Goal: Task Accomplishment & Management: Manage account settings

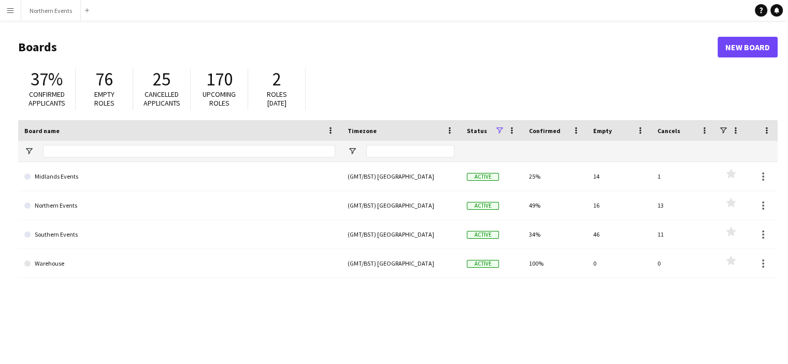
click at [11, 10] on app-icon "Menu" at bounding box center [10, 10] width 8 height 8
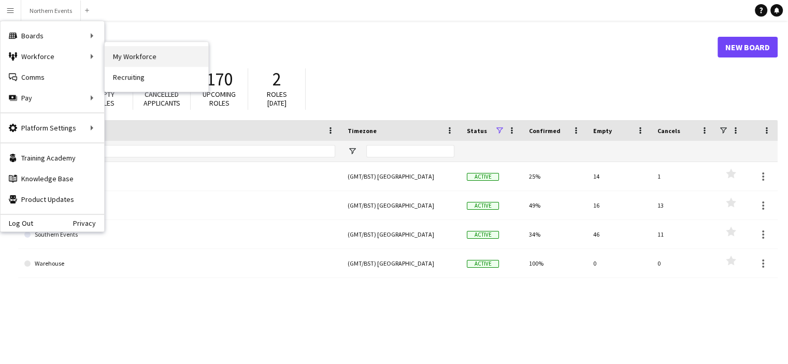
click at [133, 55] on link "My Workforce" at bounding box center [157, 56] width 104 height 21
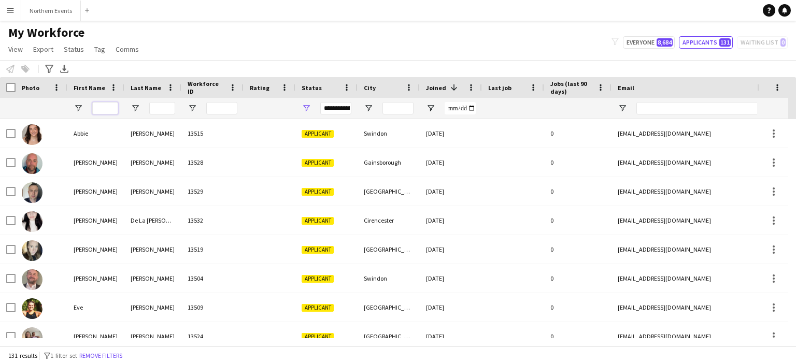
click at [109, 103] on input "First Name Filter Input" at bounding box center [105, 108] width 26 height 12
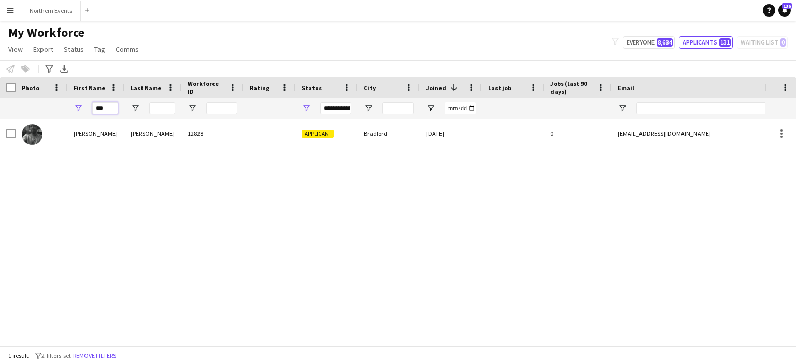
type input "***"
click at [637, 49] on div "My Workforce View Views Default view New view Update view Delete view Edit name…" at bounding box center [398, 42] width 796 height 35
click at [639, 45] on button "Everyone 8,684" at bounding box center [649, 42] width 52 height 12
type input "**********"
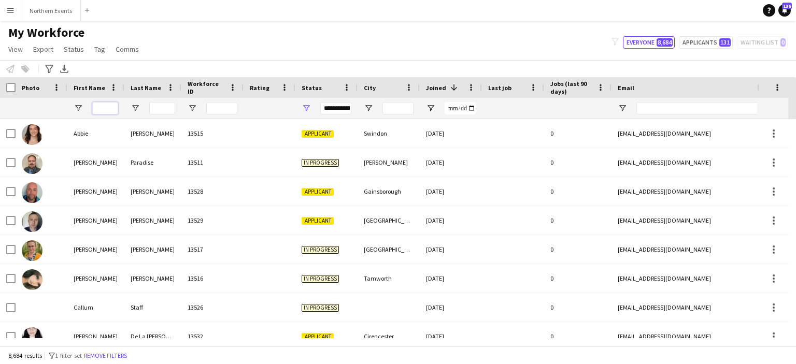
click at [103, 109] on input "First Name Filter Input" at bounding box center [105, 108] width 26 height 12
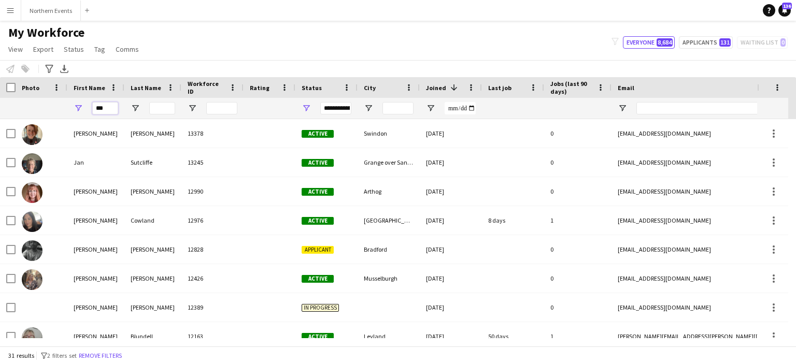
type input "***"
drag, startPoint x: 109, startPoint y: 108, endPoint x: 72, endPoint y: 108, distance: 36.8
click at [74, 107] on div "***" at bounding box center [95, 108] width 57 height 21
click at [164, 107] on input "Last Name Filter Input" at bounding box center [162, 108] width 26 height 12
click at [162, 109] on input "Last Name Filter Input" at bounding box center [162, 108] width 26 height 12
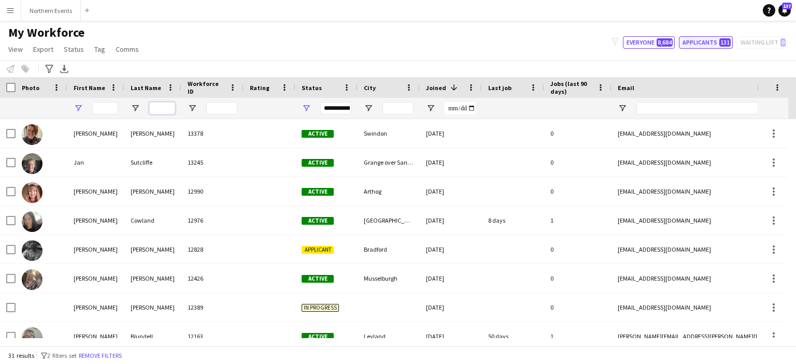
click at [155, 108] on input "Last Name Filter Input" at bounding box center [162, 108] width 26 height 12
click at [699, 46] on div "My Workforce View Views Default view New view Update view Delete view Edit name…" at bounding box center [398, 42] width 796 height 35
click at [701, 41] on button "Applicants 131" at bounding box center [706, 42] width 54 height 12
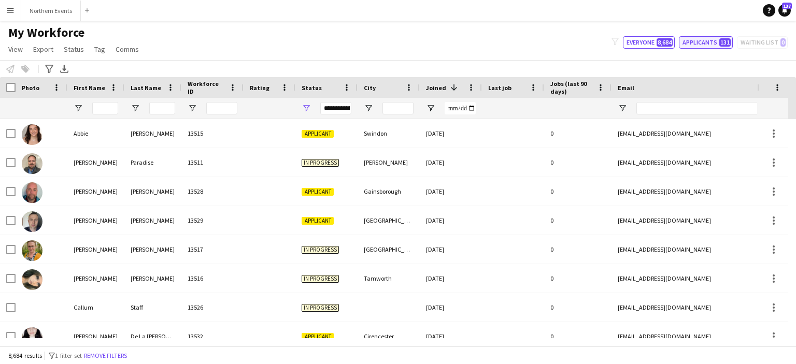
click at [701, 41] on button "Applicants 131" at bounding box center [706, 42] width 54 height 12
type input "**********"
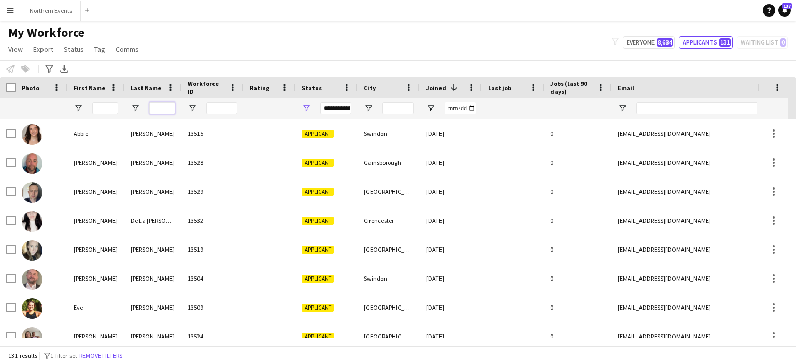
click at [157, 107] on input "Last Name Filter Input" at bounding box center [162, 108] width 26 height 12
paste input "*********"
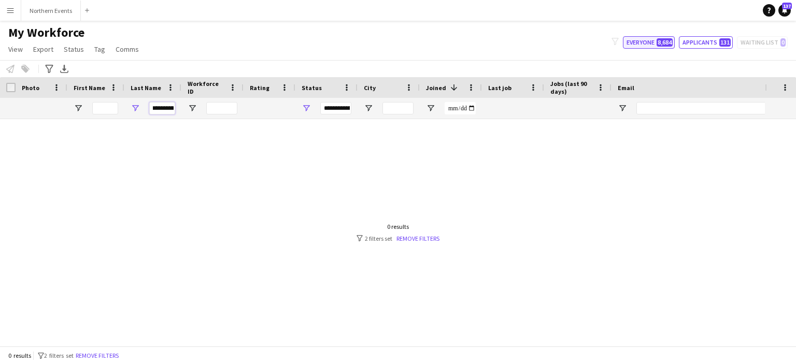
type input "*********"
click at [644, 45] on button "Everyone 8,684" at bounding box center [649, 42] width 52 height 12
click at [159, 109] on input "*********" at bounding box center [162, 108] width 26 height 12
type input "**********"
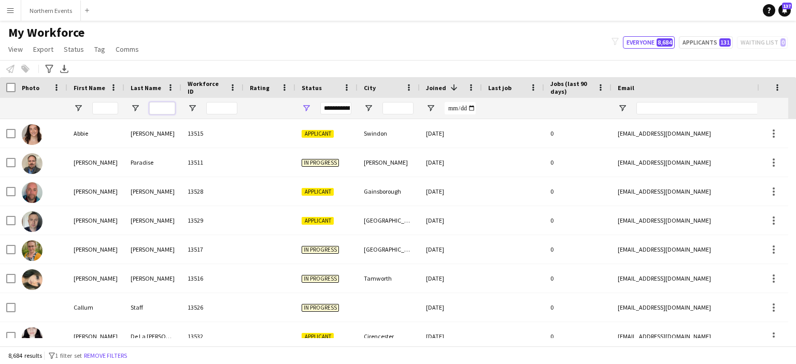
paste input "*********"
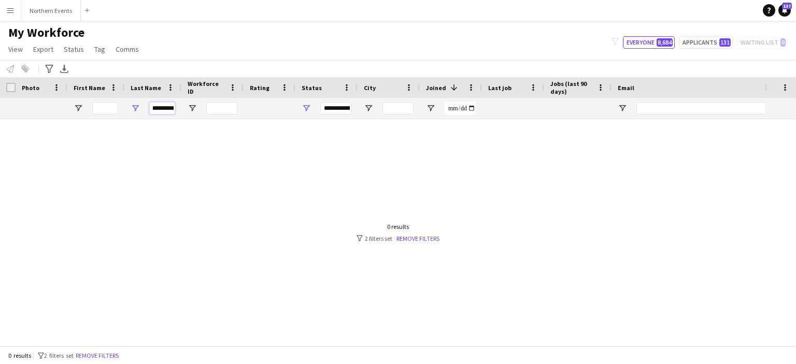
click at [152, 107] on input "*********" at bounding box center [162, 108] width 26 height 12
click at [172, 109] on input "*********" at bounding box center [162, 108] width 26 height 12
type input "*********"
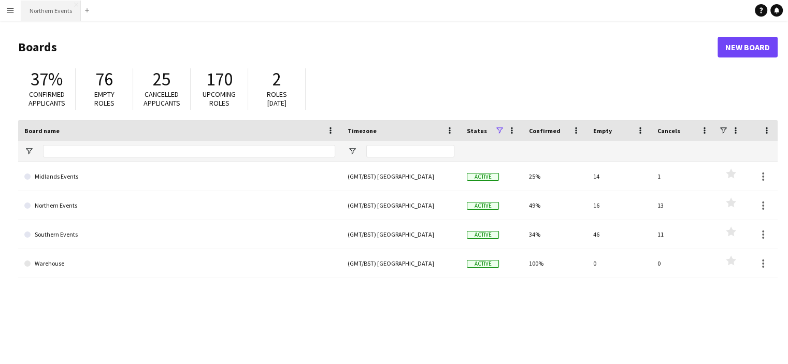
click at [59, 19] on button "Northern Events Close" at bounding box center [51, 11] width 60 height 20
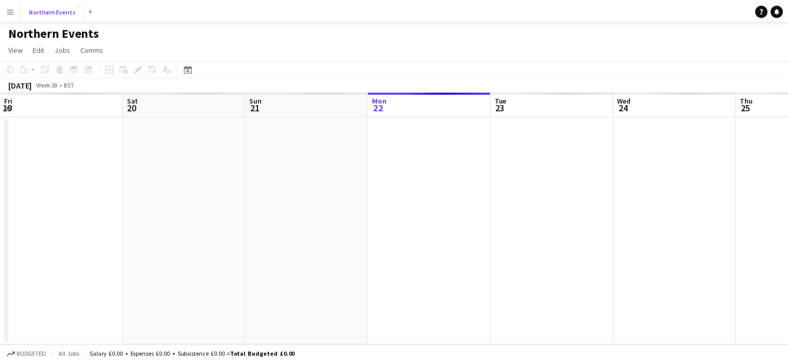
scroll to position [0, 247]
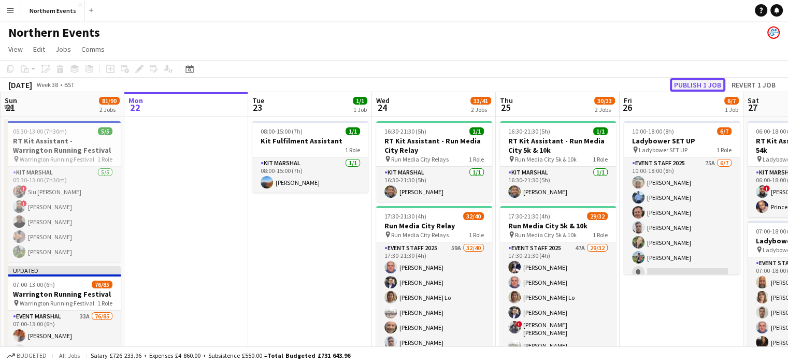
click at [695, 83] on button "Publish 1 job" at bounding box center [697, 84] width 55 height 13
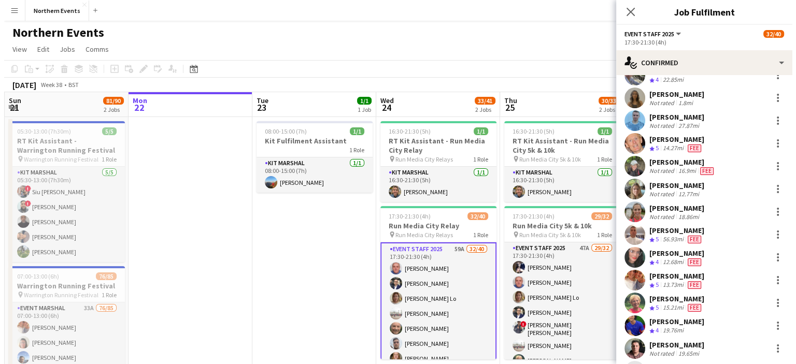
scroll to position [634, 0]
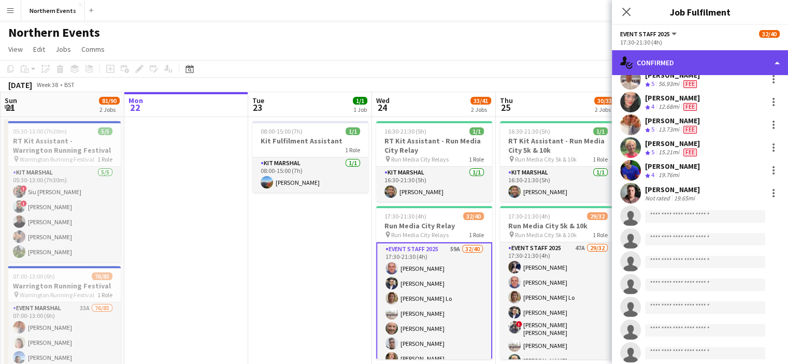
click at [702, 62] on div "single-neutral-actions-check-2 Confirmed" at bounding box center [700, 62] width 176 height 25
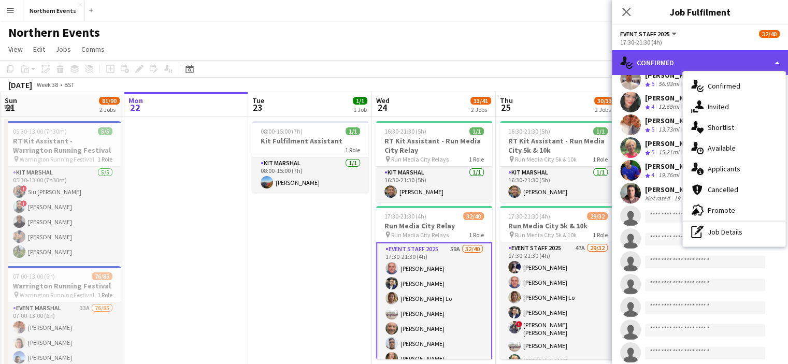
click at [698, 62] on div "single-neutral-actions-check-2 Confirmed" at bounding box center [700, 62] width 176 height 25
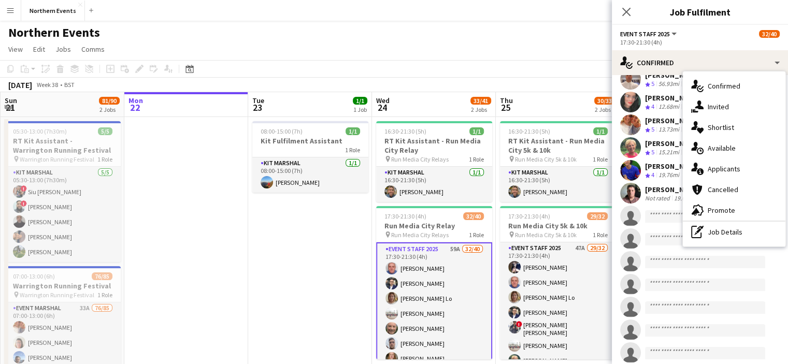
click at [670, 35] on button "Event Staff 2025" at bounding box center [649, 34] width 58 height 8
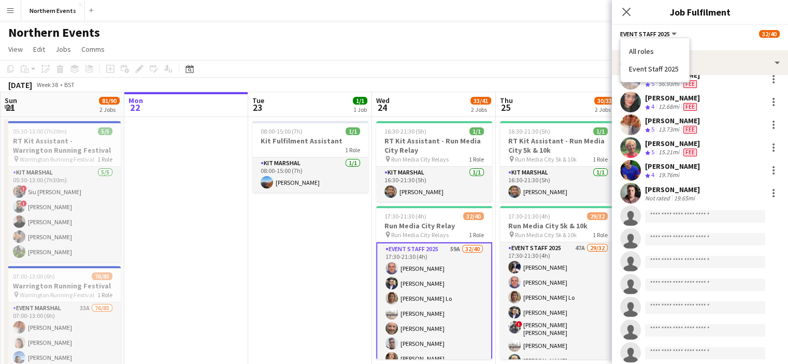
click at [559, 24] on div "Northern Events" at bounding box center [394, 31] width 788 height 20
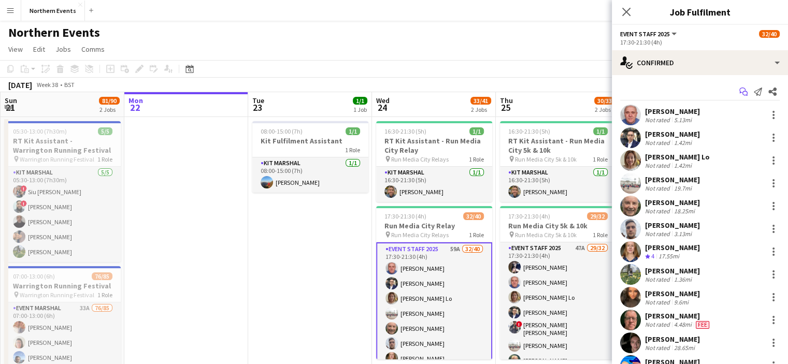
click at [740, 91] on icon "Start chat" at bounding box center [744, 92] width 8 height 8
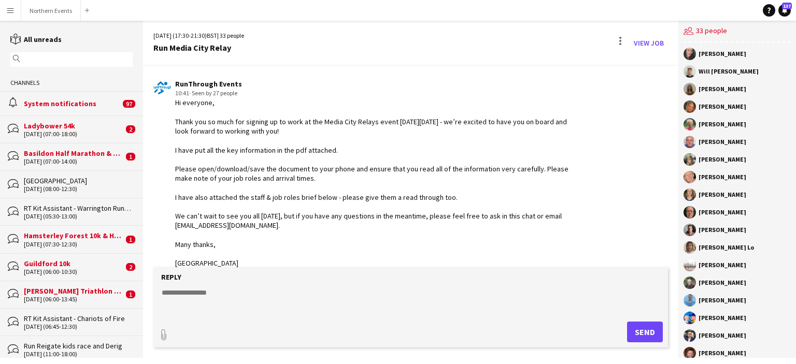
scroll to position [1918, 0]
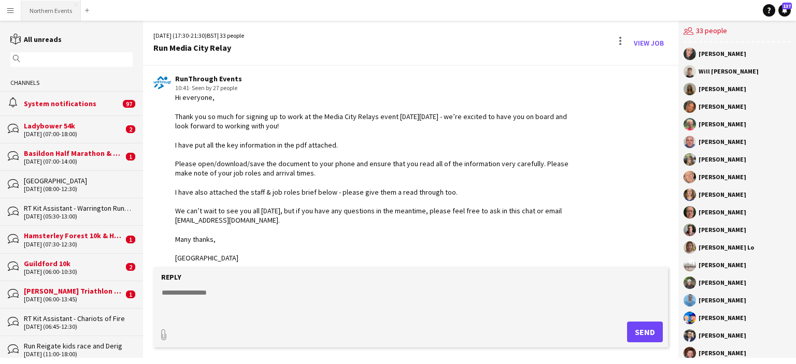
click at [68, 7] on button "Northern Events Close" at bounding box center [51, 11] width 60 height 20
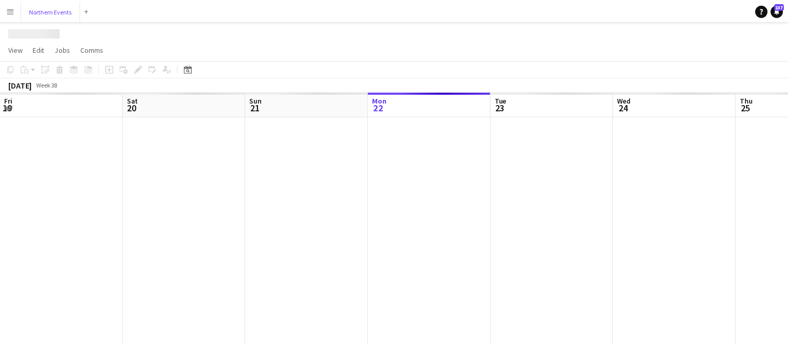
scroll to position [0, 247]
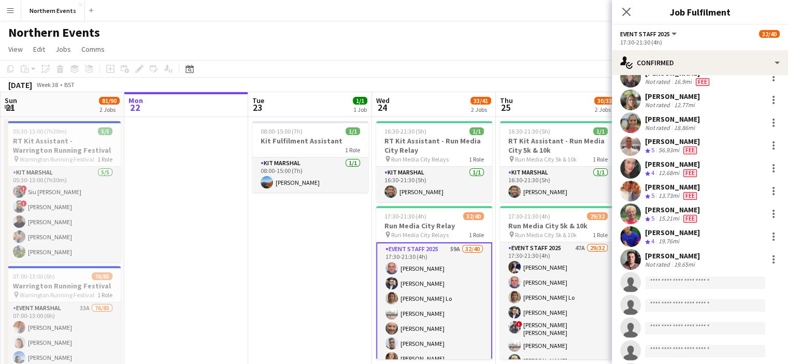
scroll to position [570, 0]
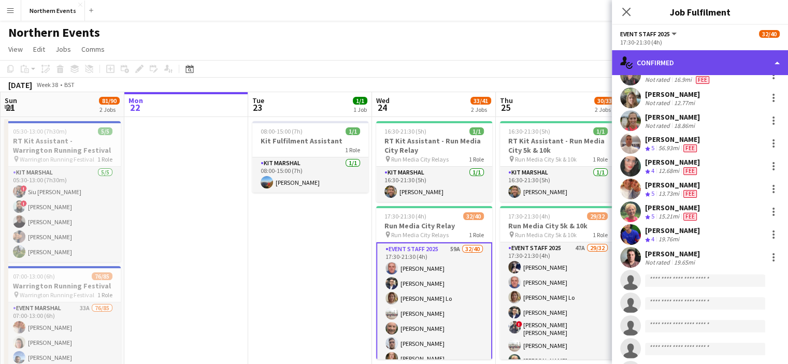
click at [773, 65] on div "single-neutral-actions-check-2 Confirmed" at bounding box center [700, 62] width 176 height 25
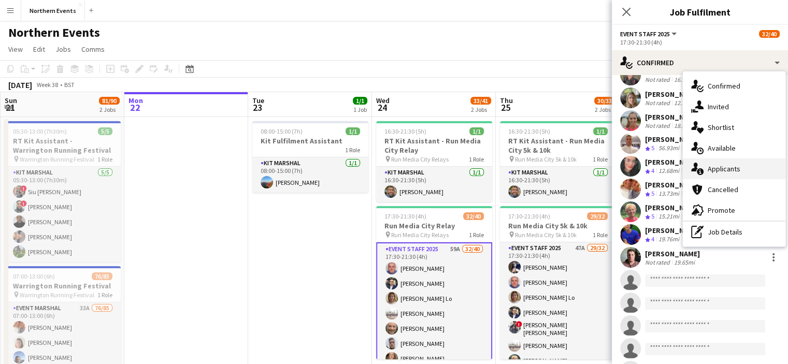
click at [738, 175] on div "single-neutral-actions-information Applicants" at bounding box center [734, 169] width 103 height 21
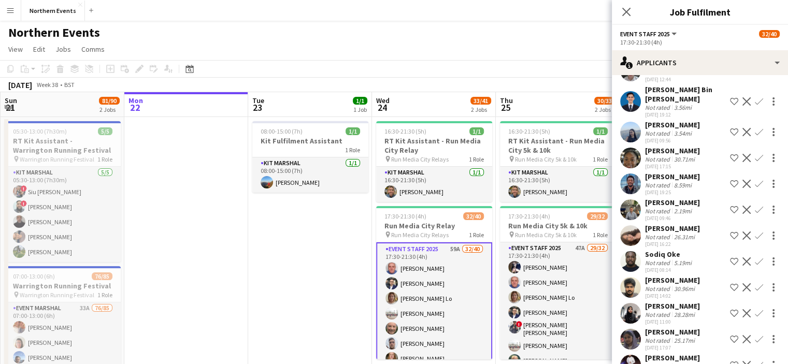
scroll to position [713, 0]
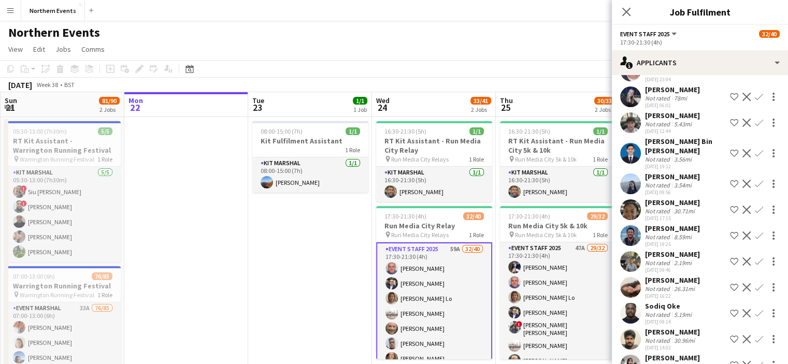
drag, startPoint x: 697, startPoint y: 227, endPoint x: 644, endPoint y: 229, distance: 53.4
click at [645, 229] on div "[PERSON_NAME] Not rated 8.59mi [DATE] 19:25 Shortlist crew Decline Confirm" at bounding box center [700, 236] width 176 height 24
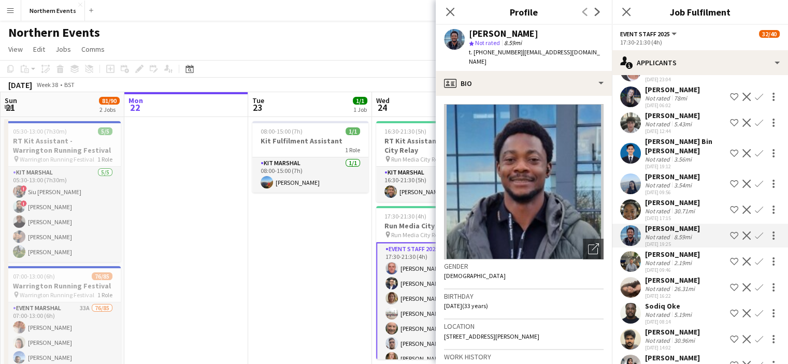
copy div "[PERSON_NAME]"
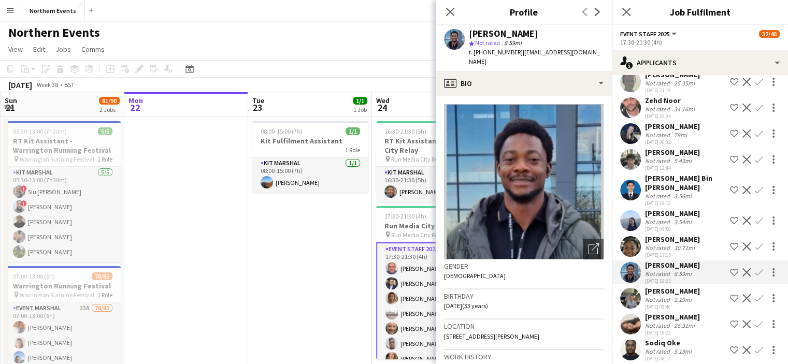
scroll to position [661, 0]
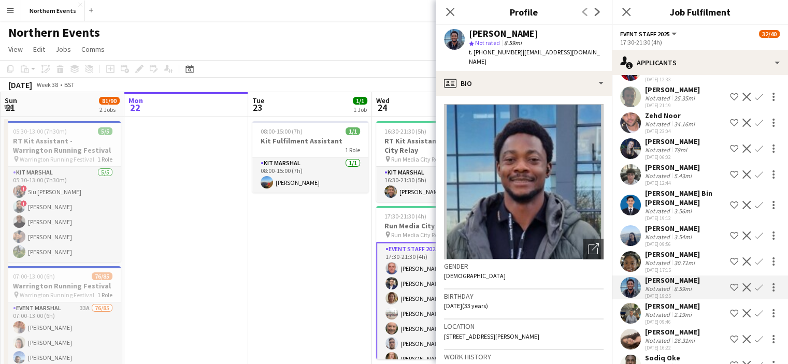
click at [688, 280] on div "[PERSON_NAME]" at bounding box center [672, 280] width 55 height 9
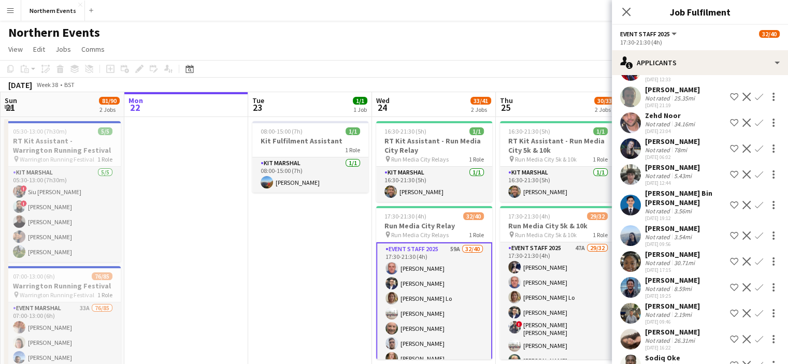
click at [688, 279] on div "[PERSON_NAME]" at bounding box center [672, 280] width 55 height 9
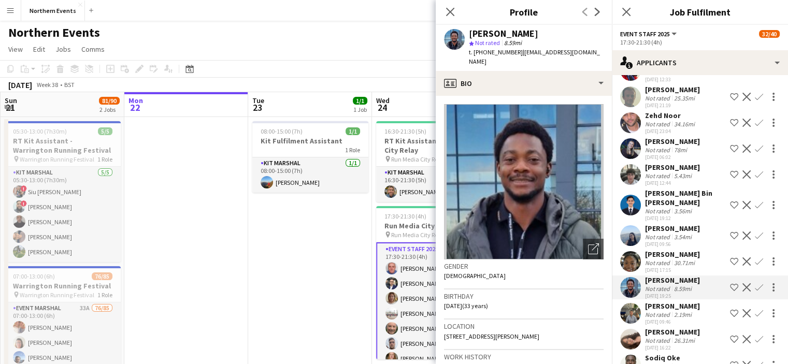
click at [549, 54] on span "| [EMAIL_ADDRESS][DOMAIN_NAME]" at bounding box center [534, 56] width 131 height 17
drag, startPoint x: 586, startPoint y: 51, endPoint x: 518, endPoint y: 53, distance: 67.4
click at [518, 53] on span "| [EMAIL_ADDRESS][DOMAIN_NAME]" at bounding box center [534, 56] width 131 height 17
copy span "[EMAIL_ADDRESS][DOMAIN_NAME]"
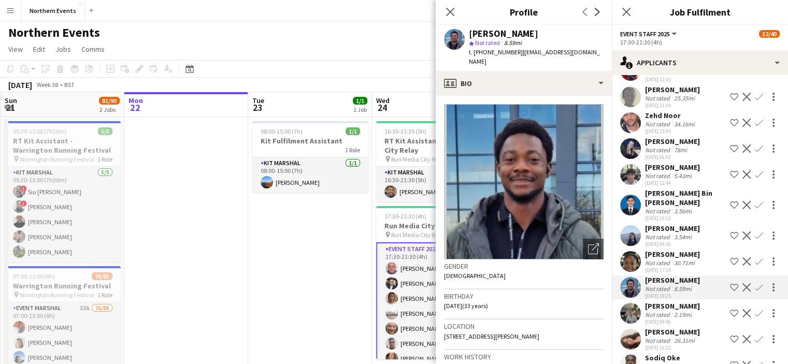
click at [682, 303] on div "[PERSON_NAME]" at bounding box center [672, 306] width 55 height 9
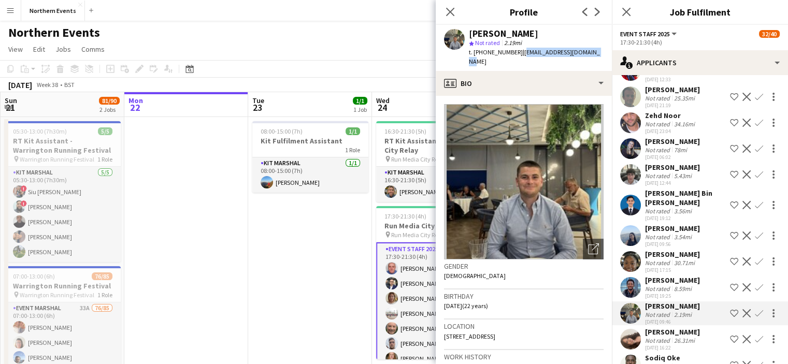
drag, startPoint x: 518, startPoint y: 53, endPoint x: 604, endPoint y: 56, distance: 86.1
click at [604, 56] on div "[PERSON_NAME] star Not rated 2.19mi t. [PHONE_NUMBER] | [EMAIL_ADDRESS][DOMAIN_…" at bounding box center [524, 48] width 176 height 46
copy span "[EMAIL_ADDRESS][DOMAIN_NAME]"
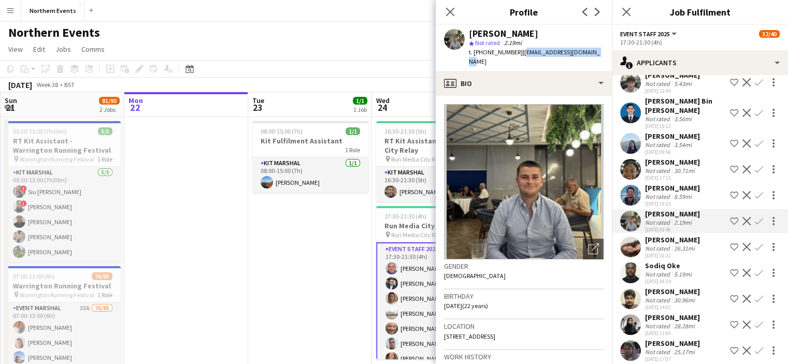
scroll to position [765, 0]
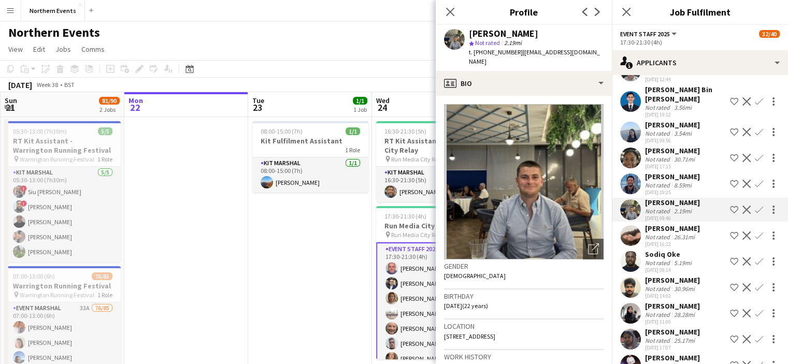
click at [663, 254] on div "Sodiq Oke" at bounding box center [669, 254] width 49 height 9
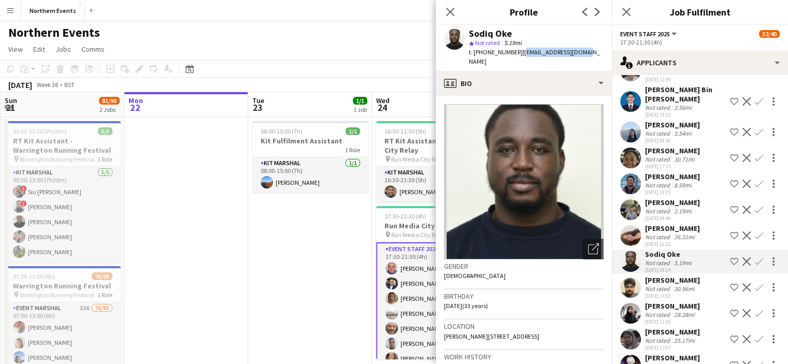
drag, startPoint x: 578, startPoint y: 53, endPoint x: 517, endPoint y: 52, distance: 61.2
click at [517, 52] on span "| [EMAIL_ADDRESS][DOMAIN_NAME]" at bounding box center [534, 56] width 131 height 17
copy span "[EMAIL_ADDRESS][DOMAIN_NAME]"
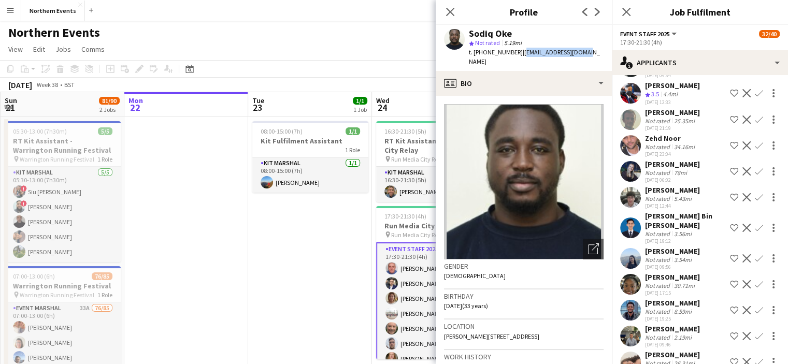
scroll to position [610, 0]
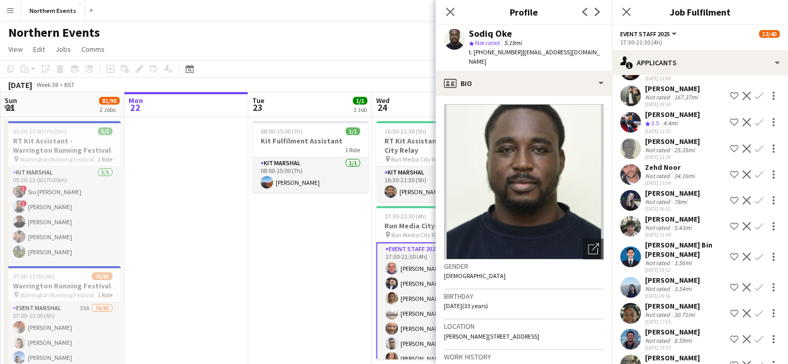
click at [686, 219] on div "[PERSON_NAME]" at bounding box center [672, 219] width 55 height 9
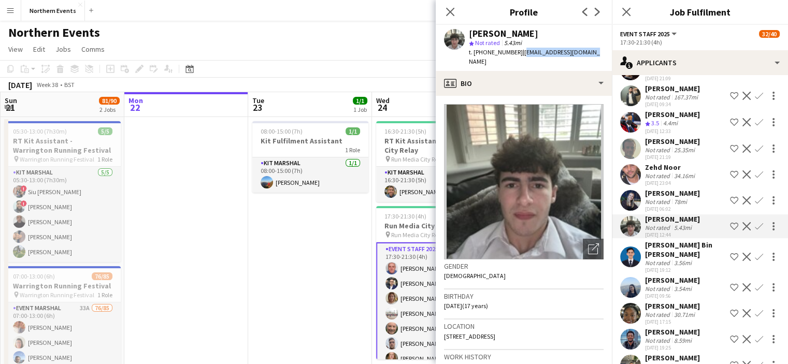
drag, startPoint x: 591, startPoint y: 55, endPoint x: 519, endPoint y: 53, distance: 72.1
click at [519, 53] on div "[PERSON_NAME] star Not rated 5.43mi t. [PHONE_NUMBER] | [EMAIL_ADDRESS][DOMAIN_…" at bounding box center [524, 48] width 176 height 46
copy span "[EMAIL_ADDRESS][DOMAIN_NAME]"
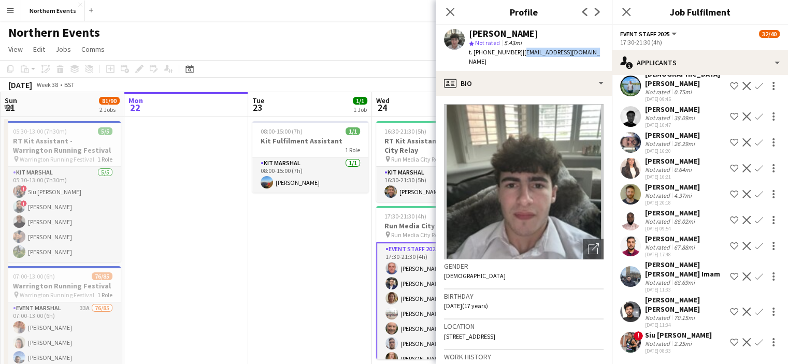
scroll to position [1439, 0]
click at [444, 15] on app-icon "Close pop-in" at bounding box center [450, 12] width 15 height 15
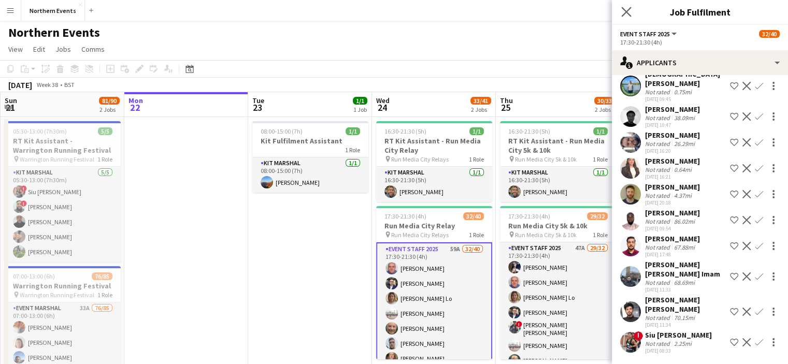
click at [631, 13] on icon "Close pop-in" at bounding box center [626, 12] width 10 height 10
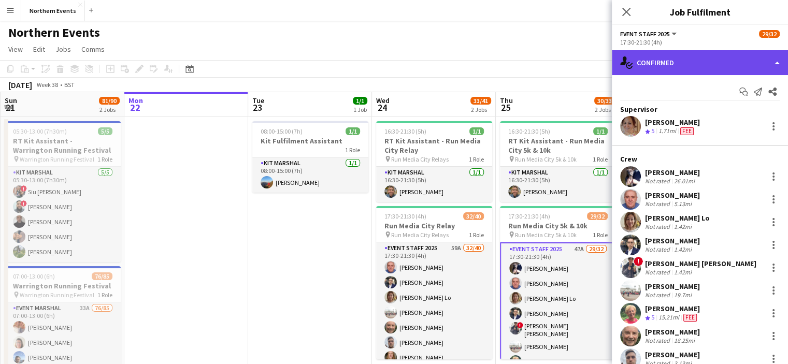
click at [698, 59] on div "single-neutral-actions-check-2 Confirmed" at bounding box center [700, 62] width 176 height 25
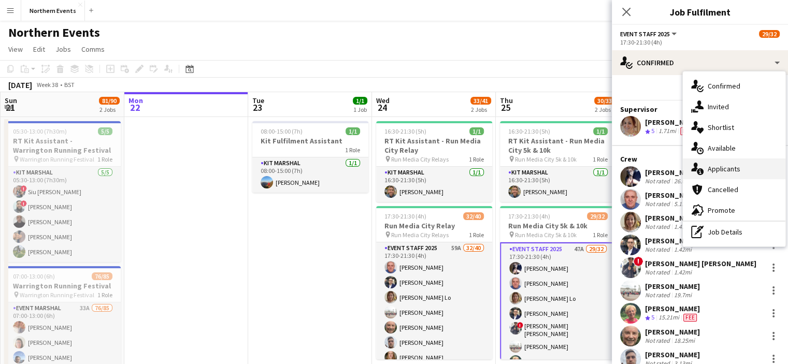
click at [729, 170] on span "Applicants" at bounding box center [724, 168] width 33 height 9
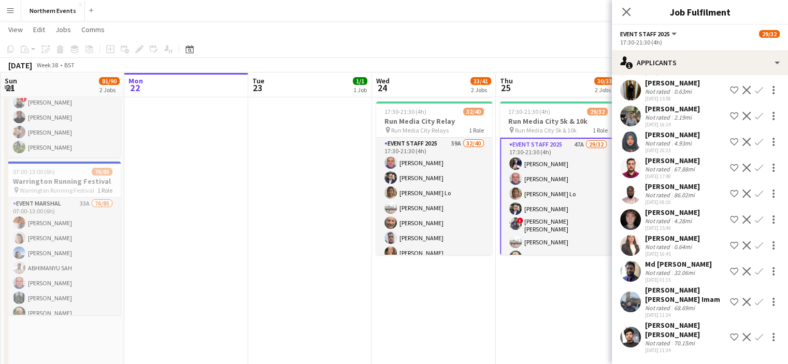
scroll to position [1038, 0]
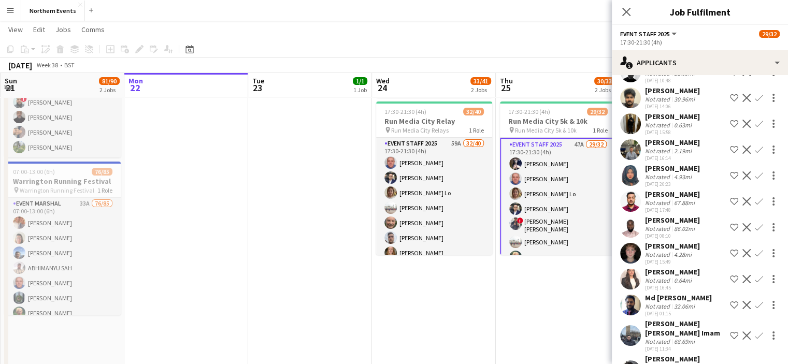
click at [667, 244] on div "[PERSON_NAME]" at bounding box center [672, 246] width 55 height 9
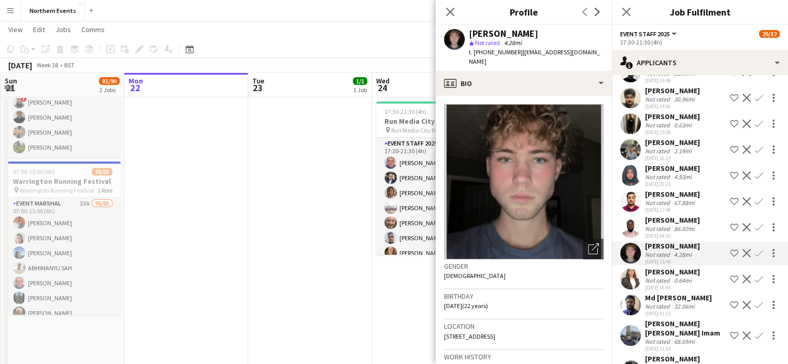
click at [692, 243] on div "[PERSON_NAME]" at bounding box center [672, 246] width 55 height 9
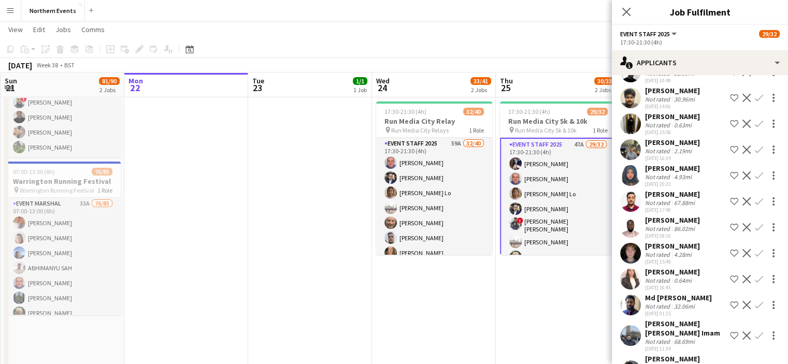
drag, startPoint x: 696, startPoint y: 247, endPoint x: 644, endPoint y: 249, distance: 51.9
click at [644, 249] on div "[PERSON_NAME] Not rated 4.28mi [DATE] 15:49 Shortlist crew Decline Confirm" at bounding box center [700, 254] width 176 height 24
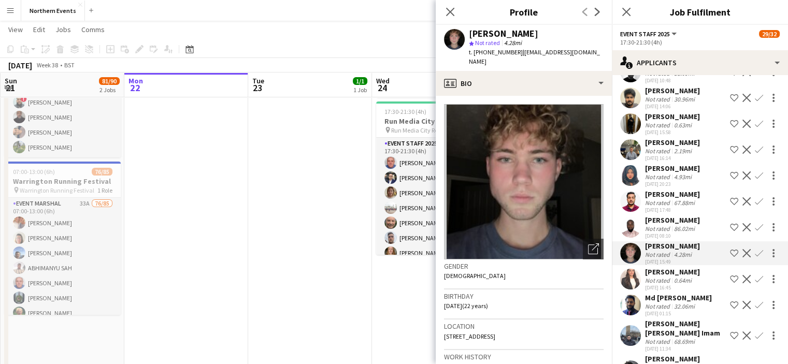
copy div "[PERSON_NAME]"
click at [755, 253] on app-icon "Confirm" at bounding box center [759, 253] width 8 height 8
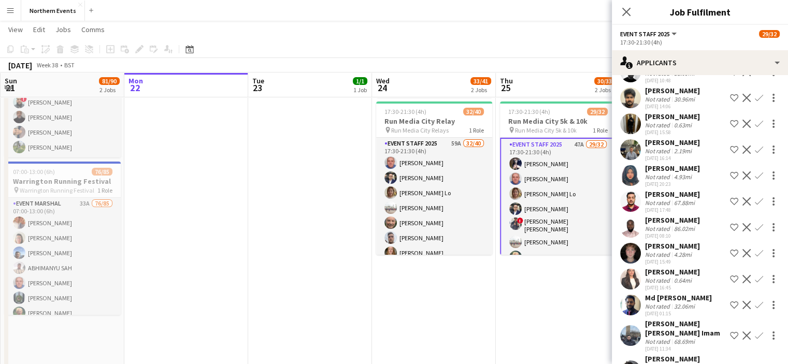
click at [755, 254] on app-icon "Confirm" at bounding box center [759, 253] width 8 height 8
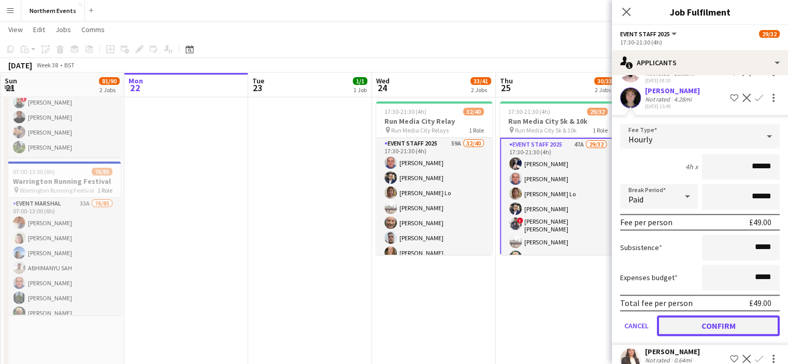
click at [717, 321] on button "Confirm" at bounding box center [718, 326] width 123 height 21
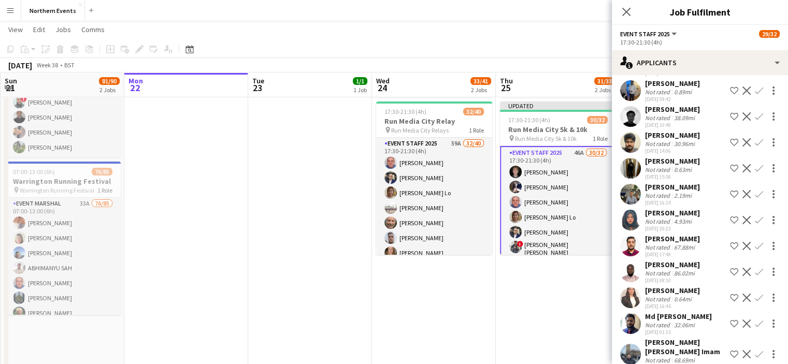
scroll to position [941, 0]
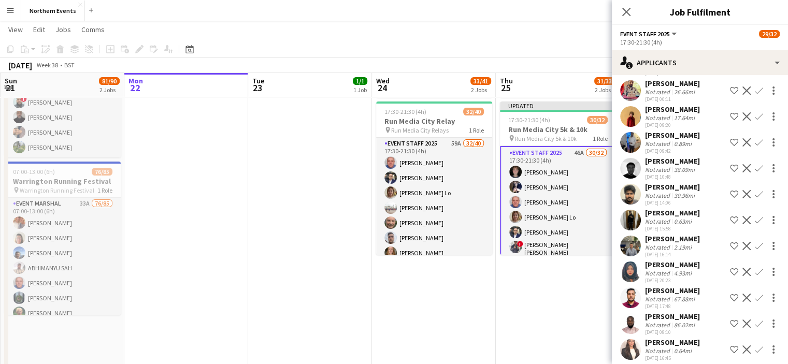
click at [678, 238] on div "[PERSON_NAME]" at bounding box center [672, 238] width 55 height 9
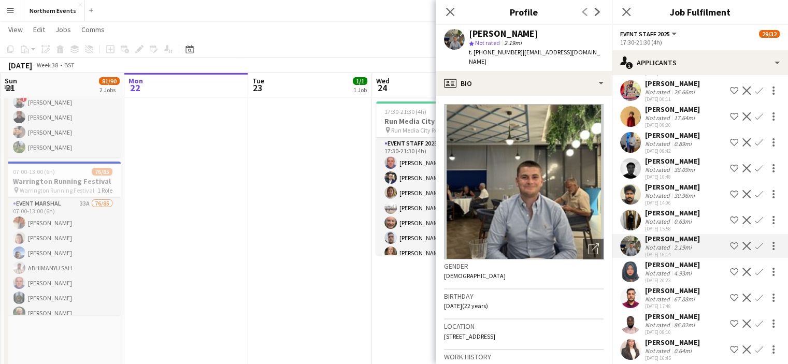
drag, startPoint x: 541, startPoint y: 33, endPoint x: 469, endPoint y: 34, distance: 72.6
click at [469, 34] on div "[PERSON_NAME]" at bounding box center [536, 33] width 135 height 9
copy div "[PERSON_NAME]"
click at [755, 246] on app-icon "Confirm" at bounding box center [759, 246] width 8 height 8
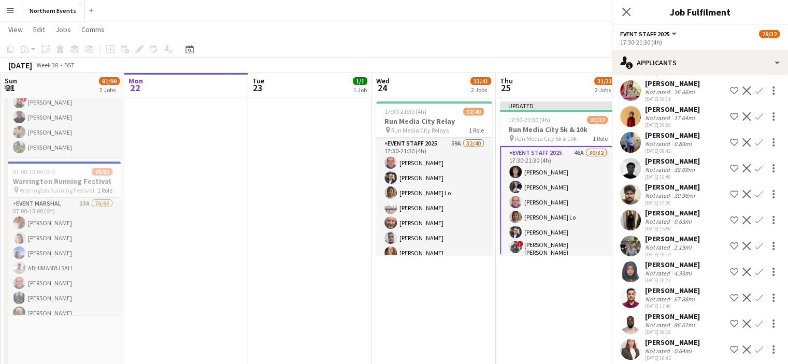
click at [755, 246] on app-icon "Confirm" at bounding box center [759, 246] width 8 height 8
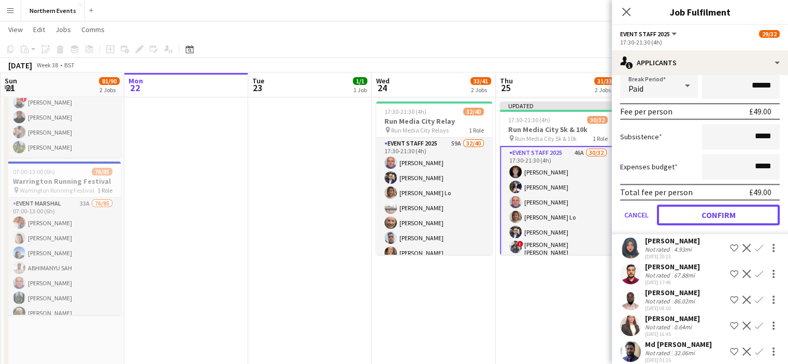
click at [703, 213] on button "Confirm" at bounding box center [718, 215] width 123 height 21
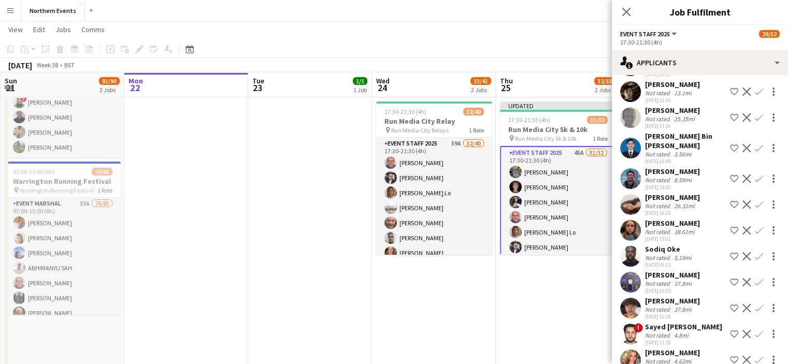
scroll to position [604, 0]
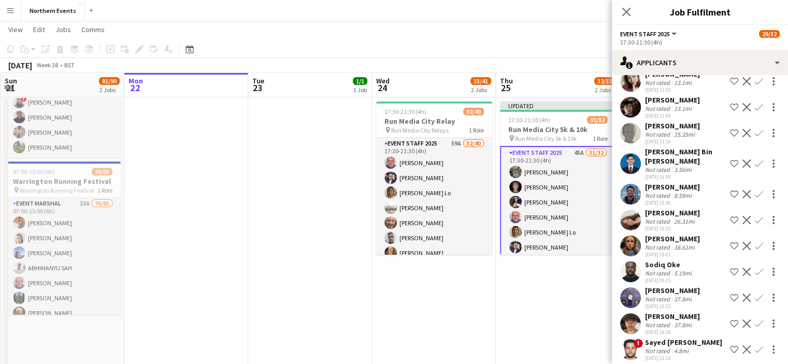
drag, startPoint x: 678, startPoint y: 256, endPoint x: 643, endPoint y: 256, distance: 34.7
click at [643, 260] on div "Sodiq Oke Not rated 5.19mi [DATE] 08:15 Shortlist crew Decline Confirm" at bounding box center [700, 272] width 176 height 24
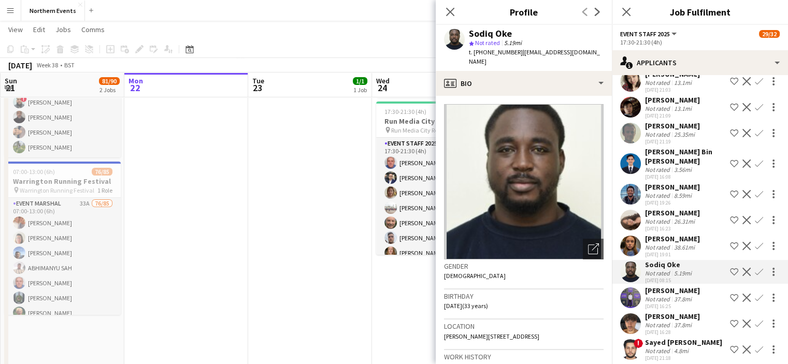
copy div "Sodiq Oke"
click at [755, 268] on app-icon "Confirm" at bounding box center [759, 272] width 8 height 8
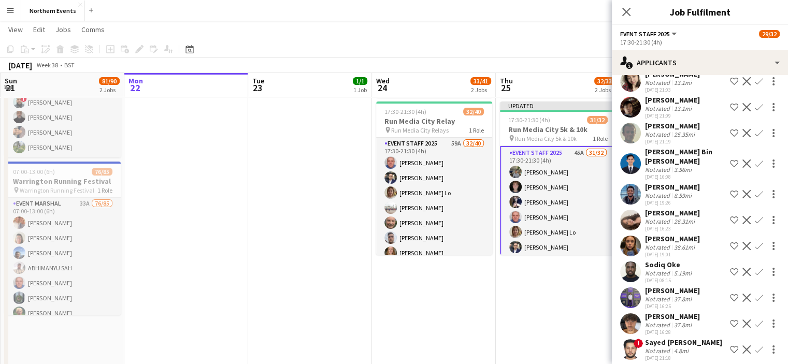
click at [755, 268] on app-icon "Confirm" at bounding box center [759, 272] width 8 height 8
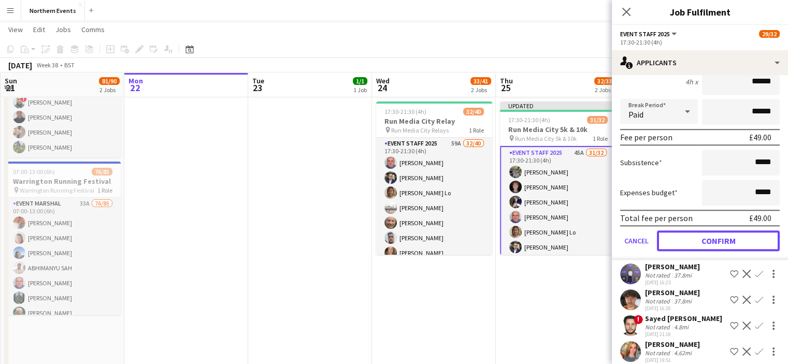
click at [717, 235] on button "Confirm" at bounding box center [718, 241] width 123 height 21
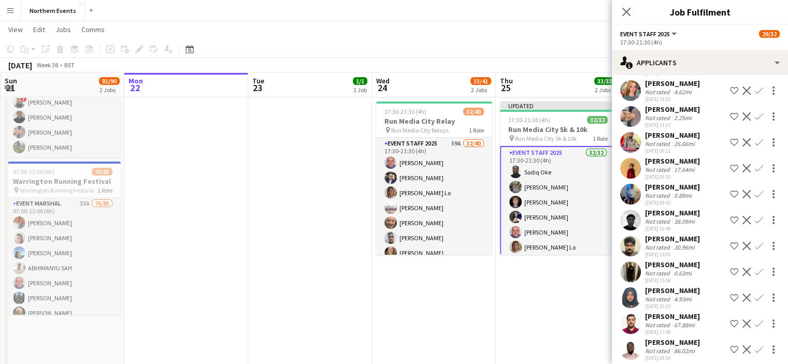
scroll to position [603, 0]
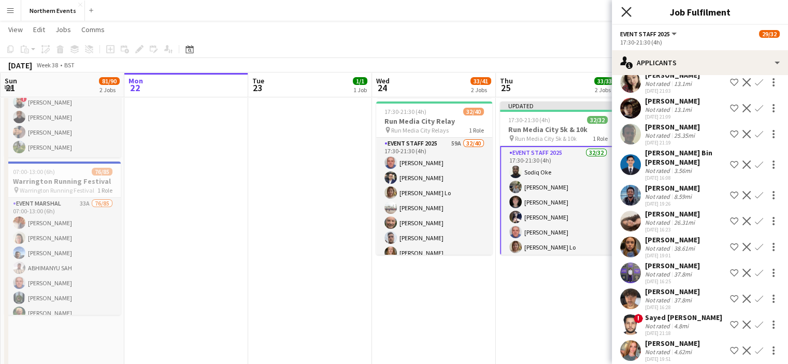
click at [628, 10] on icon at bounding box center [626, 12] width 10 height 10
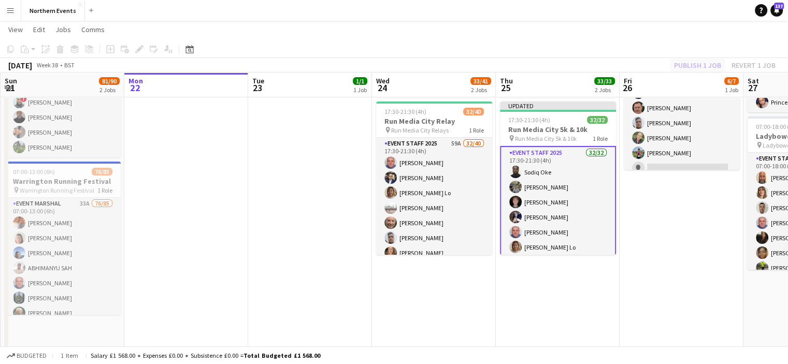
click at [683, 62] on div "Publish 1 job Revert 1 job" at bounding box center [725, 65] width 126 height 13
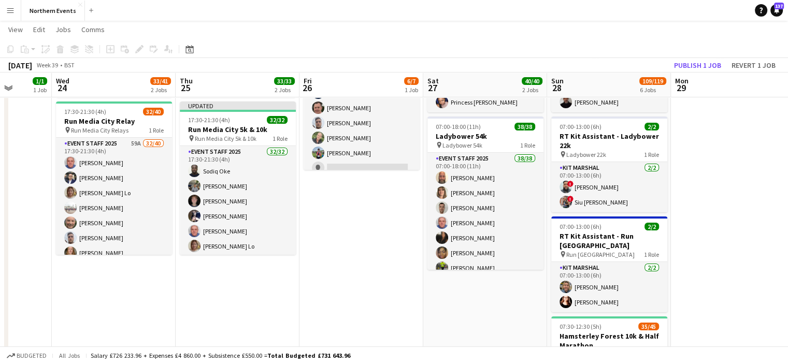
scroll to position [0, 331]
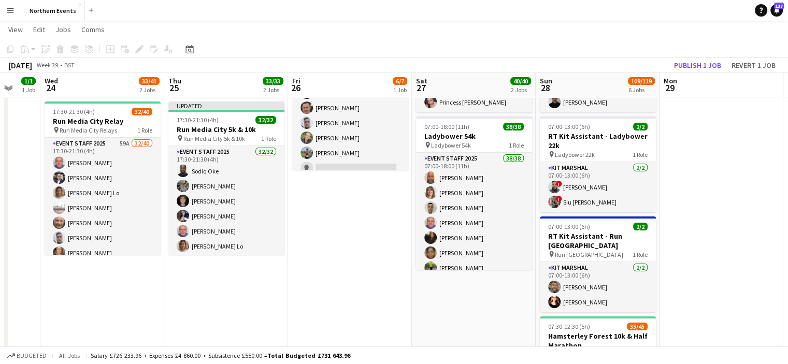
drag, startPoint x: 654, startPoint y: 210, endPoint x: 322, endPoint y: 181, distance: 333.0
click at [706, 65] on button "Publish 1 job" at bounding box center [697, 65] width 55 height 13
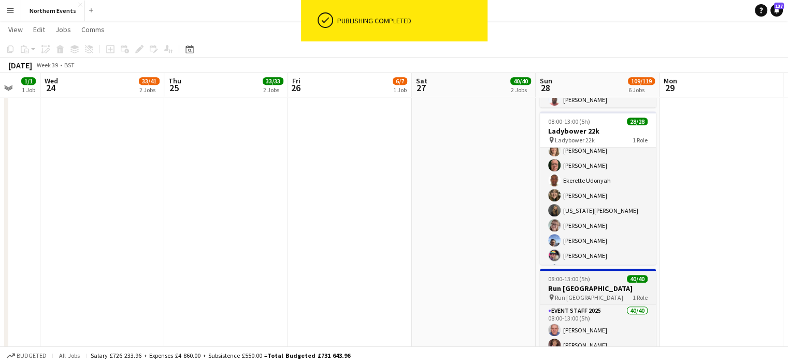
scroll to position [52, 0]
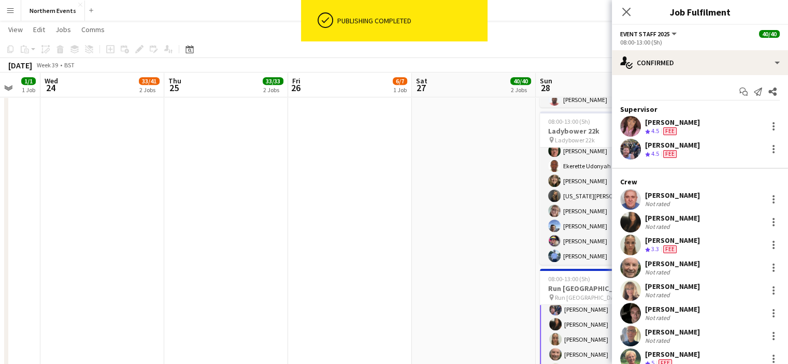
scroll to position [52, 0]
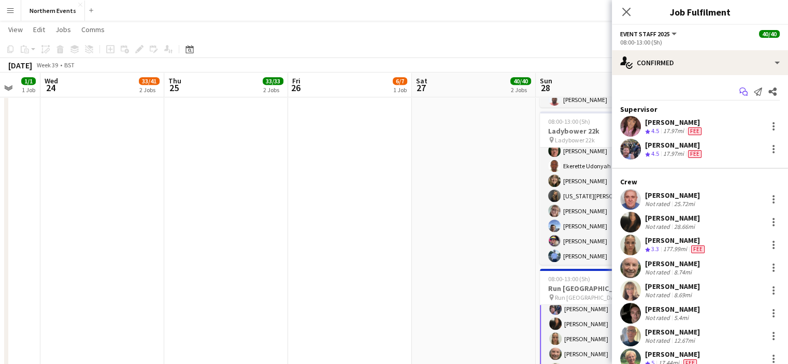
click at [740, 91] on icon "Start chat" at bounding box center [744, 92] width 8 height 8
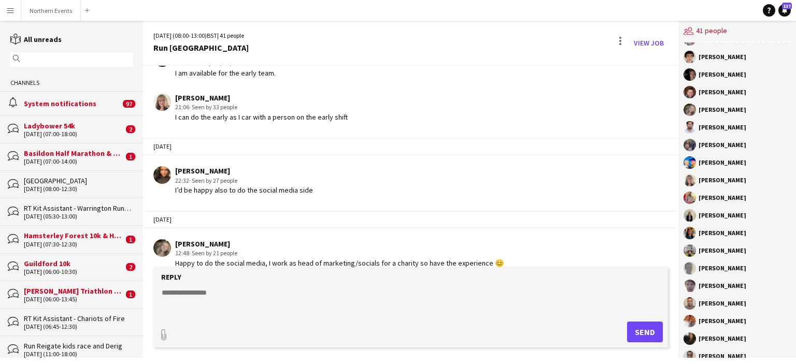
scroll to position [417, 0]
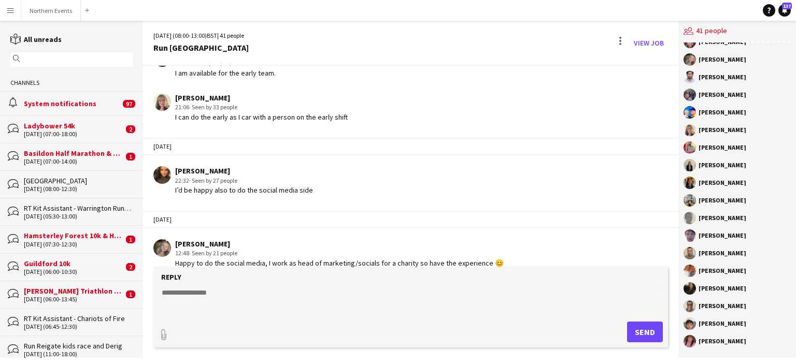
drag, startPoint x: 698, startPoint y: 53, endPoint x: 747, endPoint y: 341, distance: 292.4
click at [747, 343] on div "[PERSON_NAME] [PERSON_NAME] [PERSON_NAME] [PERSON_NAME] Appam [PERSON_NAME] [PE…" at bounding box center [737, 201] width 118 height 316
copy div "[PERSON_NAME] [PERSON_NAME] [PERSON_NAME] [PERSON_NAME] Appam [PERSON_NAME] [PE…"
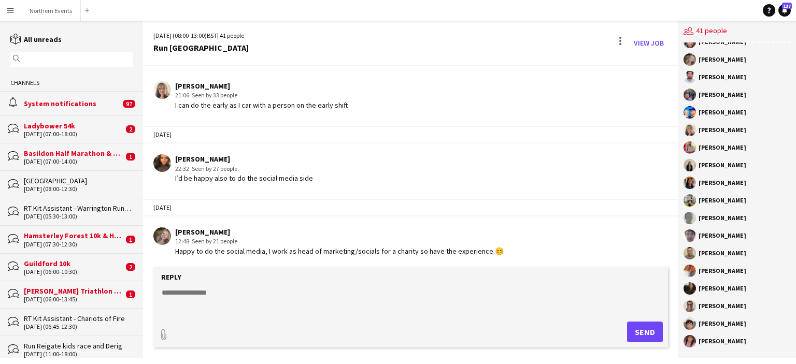
scroll to position [1538, 0]
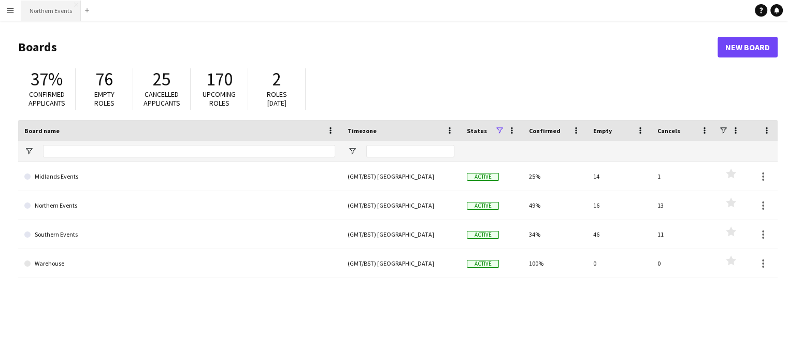
click at [49, 11] on button "Northern Events Close" at bounding box center [51, 11] width 60 height 20
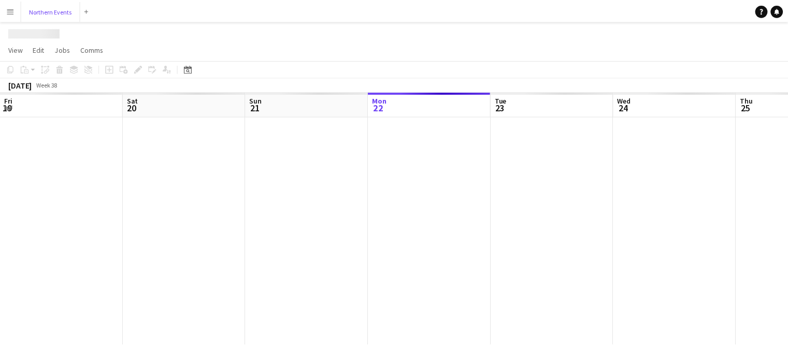
scroll to position [0, 247]
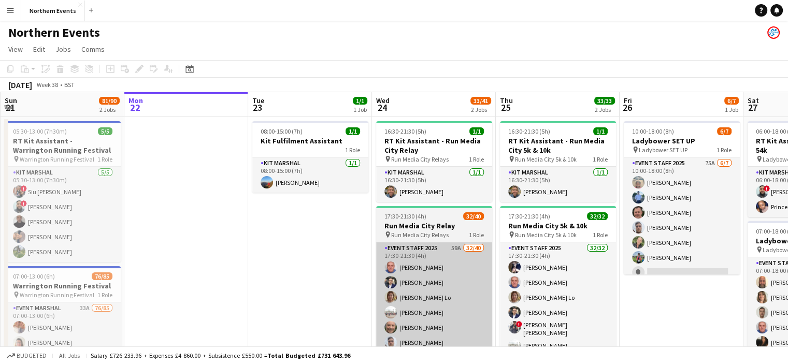
drag, startPoint x: 431, startPoint y: 289, endPoint x: 452, endPoint y: 295, distance: 21.6
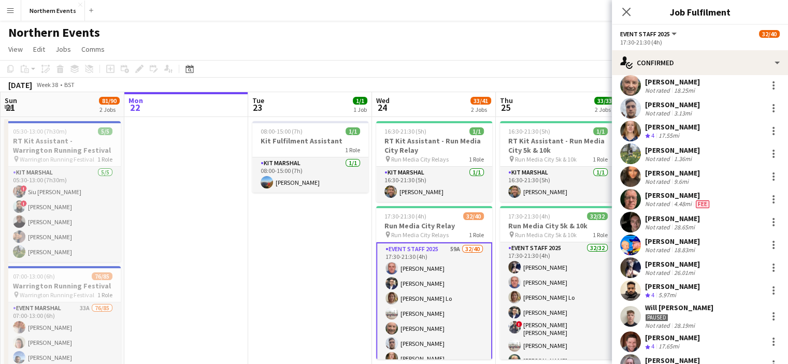
scroll to position [155, 0]
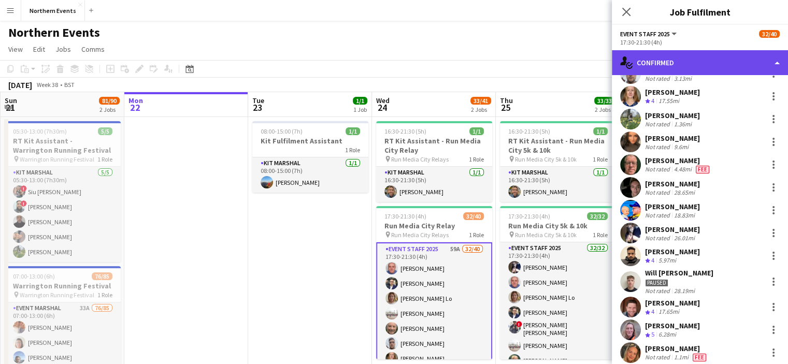
click at [664, 67] on div "single-neutral-actions-check-2 Confirmed" at bounding box center [700, 62] width 176 height 25
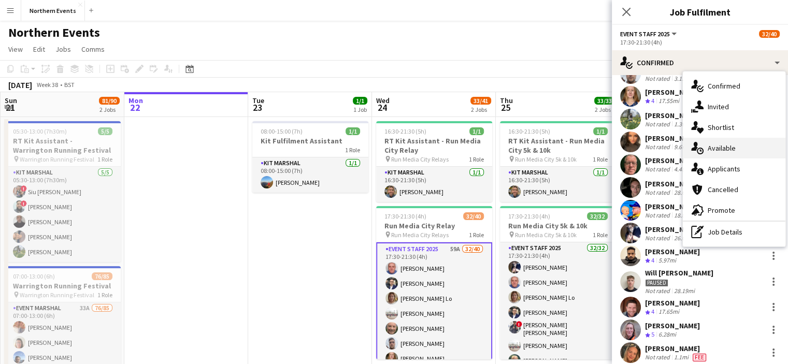
click at [720, 151] on span "Available" at bounding box center [722, 148] width 28 height 9
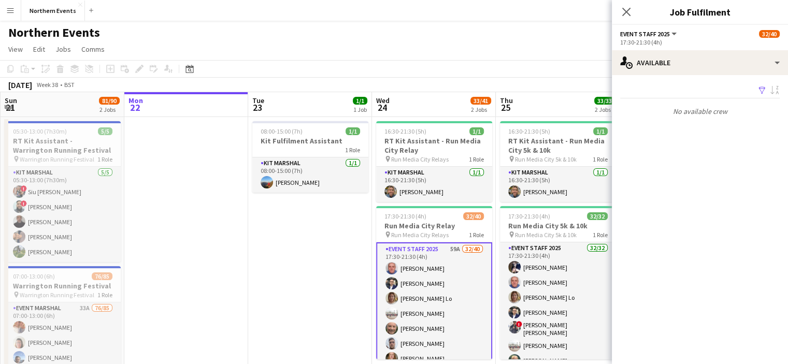
scroll to position [0, 0]
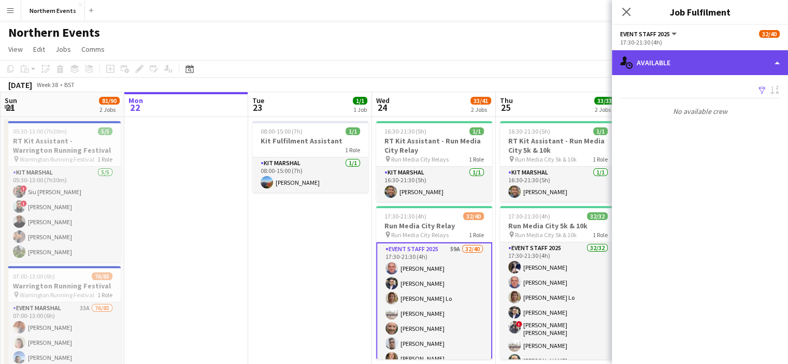
click at [666, 66] on div "single-neutral-actions-upload Available" at bounding box center [700, 62] width 176 height 25
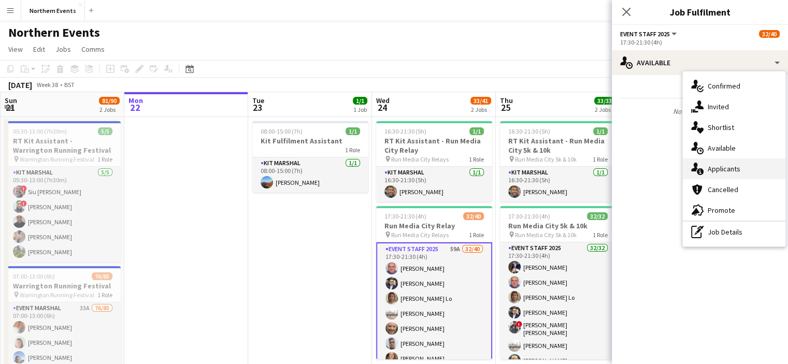
click at [713, 171] on span "Applicants" at bounding box center [724, 168] width 33 height 9
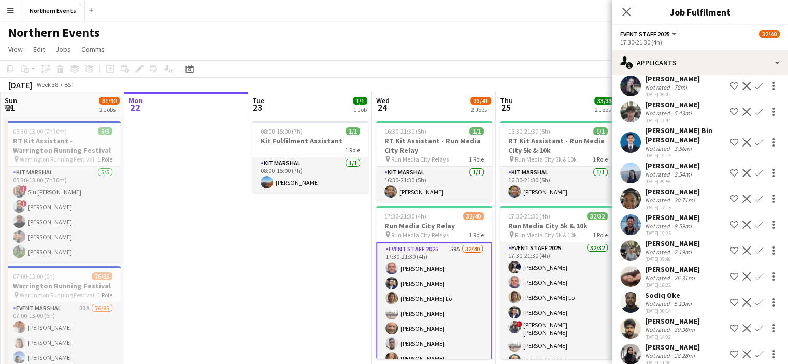
scroll to position [726, 0]
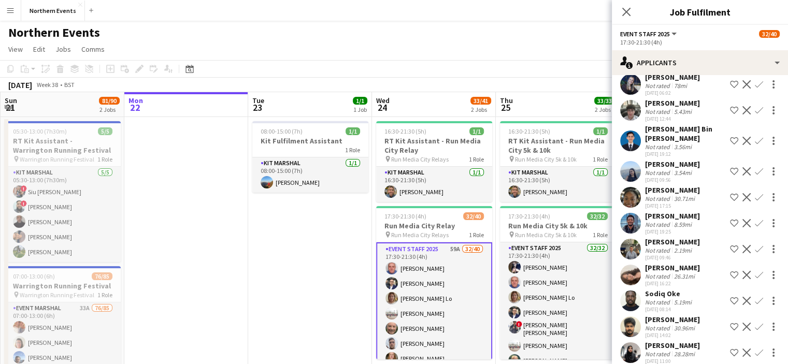
click at [755, 223] on app-icon "Confirm" at bounding box center [759, 223] width 8 height 8
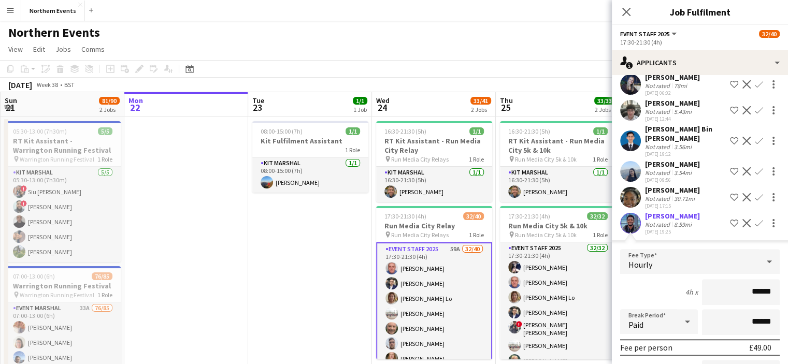
click at [669, 218] on div "[PERSON_NAME]" at bounding box center [672, 215] width 55 height 9
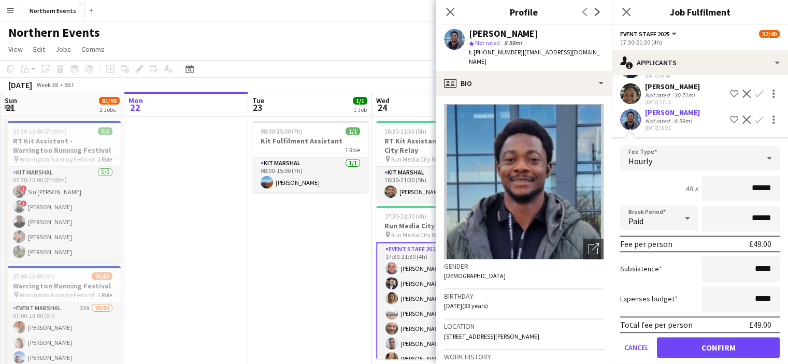
scroll to position [933, 0]
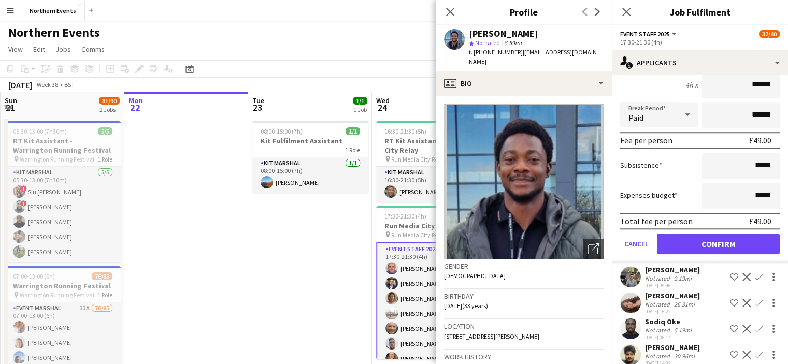
drag, startPoint x: 535, startPoint y: 34, endPoint x: 465, endPoint y: 37, distance: 69.5
click at [466, 37] on div "Edward Ugwoke star Not rated 8.59mi t. +447308398374 | chineduedward@gmail.com" at bounding box center [524, 48] width 176 height 46
copy div "[PERSON_NAME]"
click at [746, 245] on button "Confirm" at bounding box center [718, 244] width 123 height 21
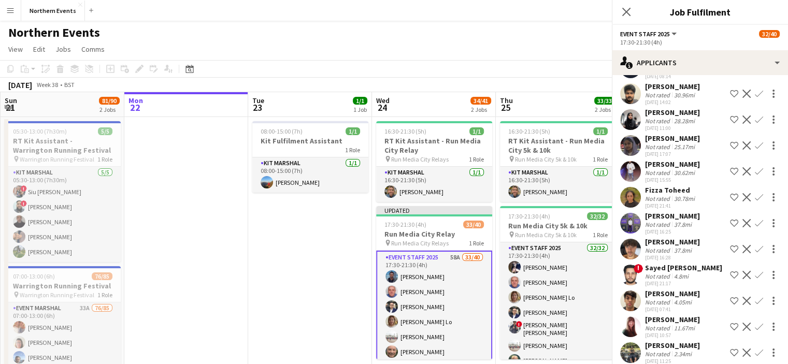
scroll to position [673, 0]
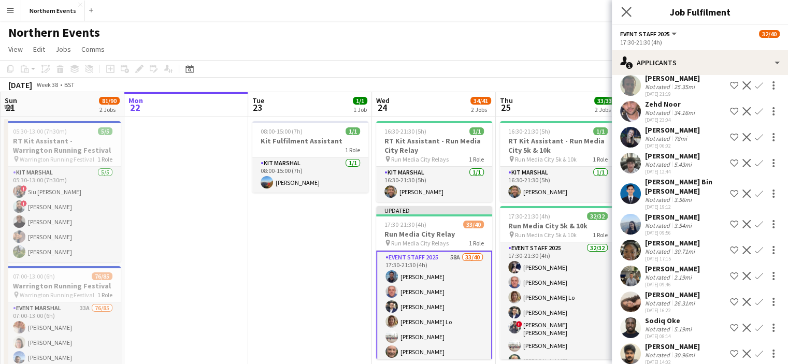
click at [628, 16] on icon "Close pop-in" at bounding box center [626, 12] width 10 height 10
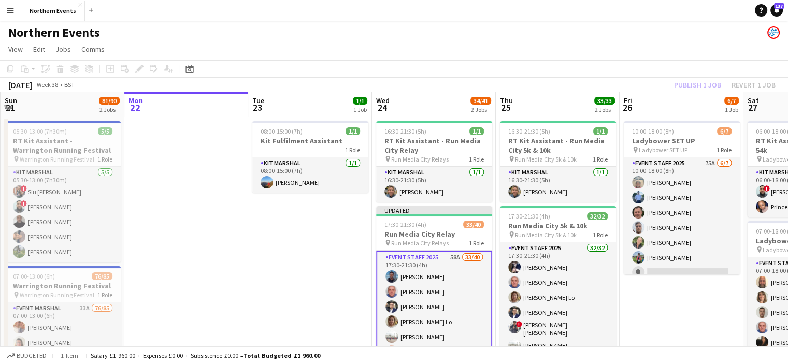
click at [699, 84] on div "Publish 1 job Revert 1 job" at bounding box center [725, 84] width 126 height 13
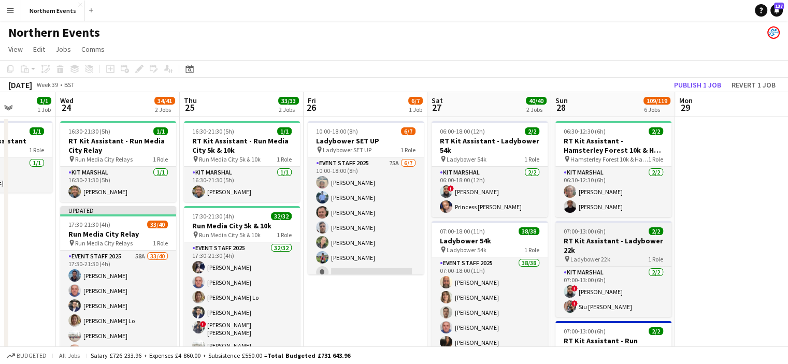
drag, startPoint x: 708, startPoint y: 292, endPoint x: 642, endPoint y: 233, distance: 89.2
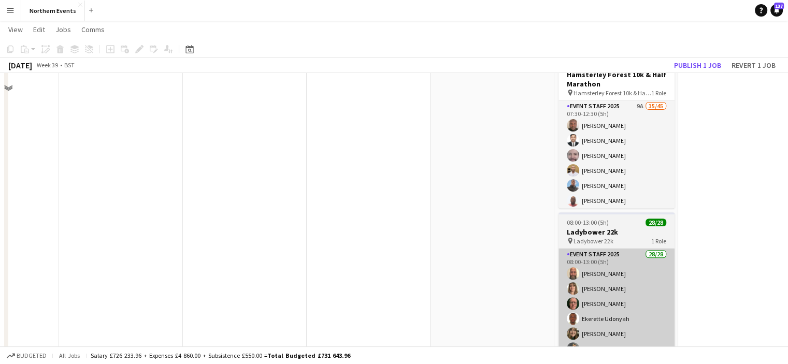
scroll to position [311, 0]
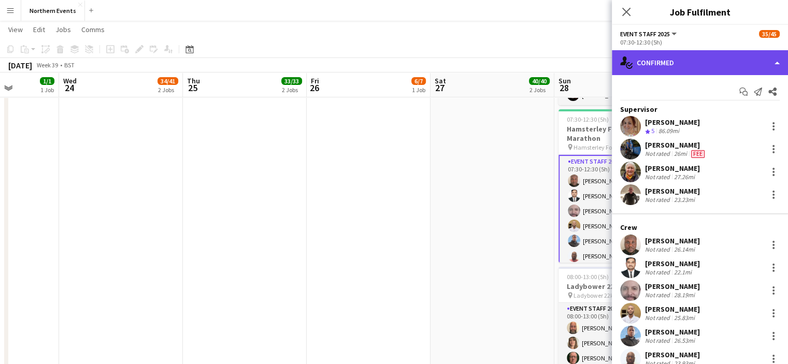
click at [678, 59] on div "single-neutral-actions-check-2 Confirmed" at bounding box center [700, 62] width 176 height 25
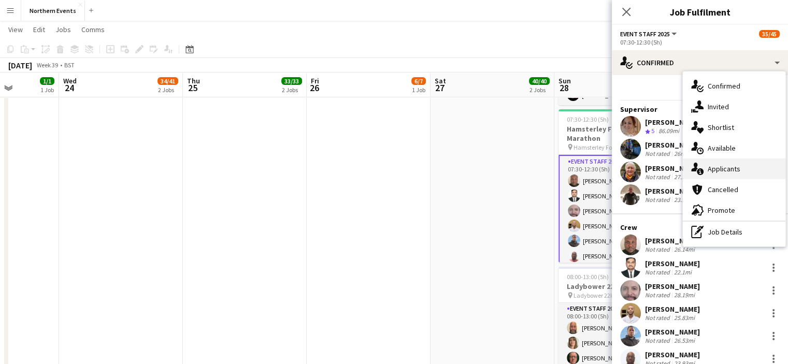
click at [715, 169] on span "Applicants" at bounding box center [724, 168] width 33 height 9
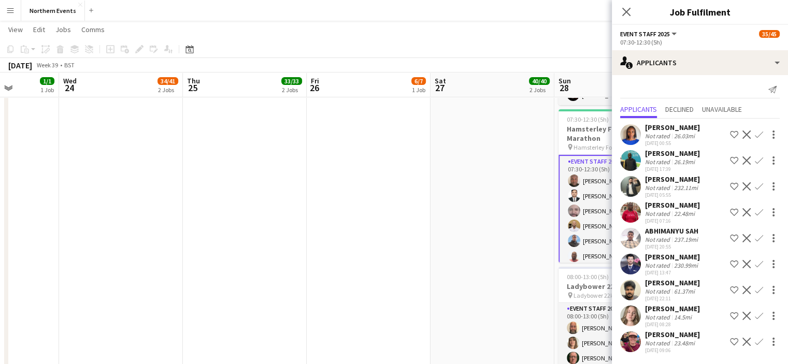
scroll to position [30, 0]
click at [755, 338] on app-icon "Confirm" at bounding box center [759, 342] width 8 height 8
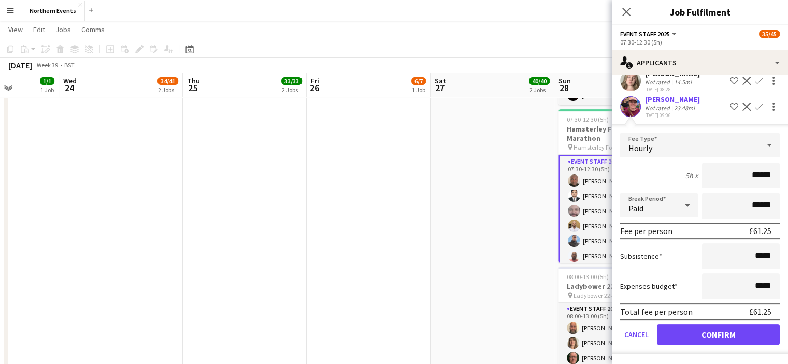
scroll to position [254, 0]
click at [722, 335] on button "Confirm" at bounding box center [718, 334] width 123 height 21
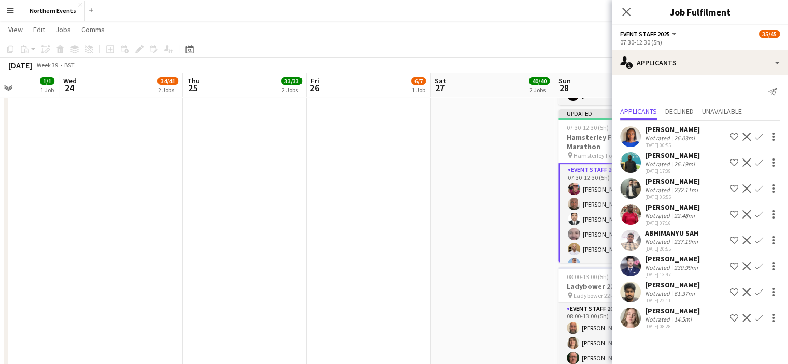
scroll to position [0, 0]
click at [758, 322] on app-icon "Confirm" at bounding box center [759, 318] width 8 height 8
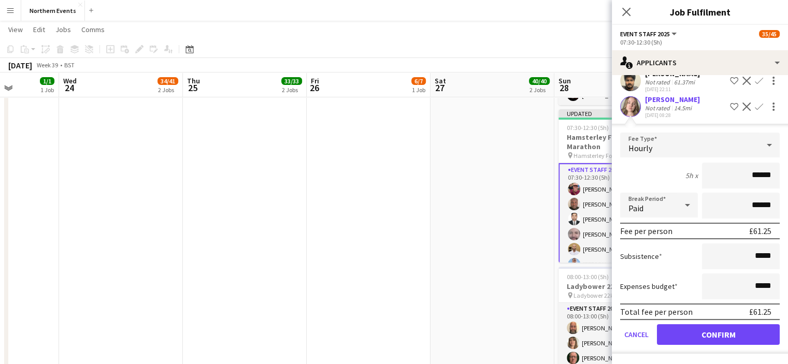
scroll to position [228, 0]
click at [695, 339] on button "Confirm" at bounding box center [718, 334] width 123 height 21
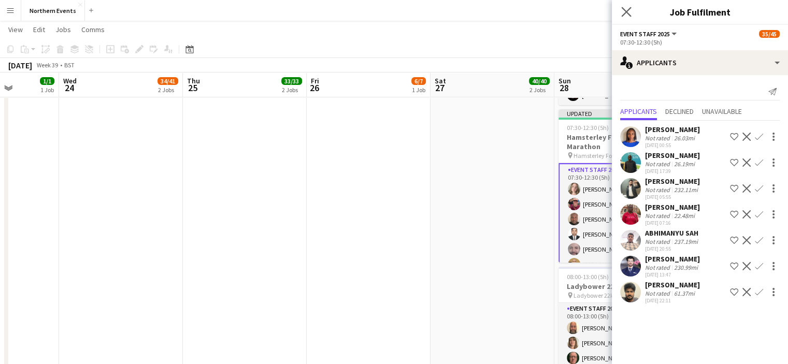
click at [620, 11] on app-icon "Close pop-in" at bounding box center [626, 12] width 15 height 15
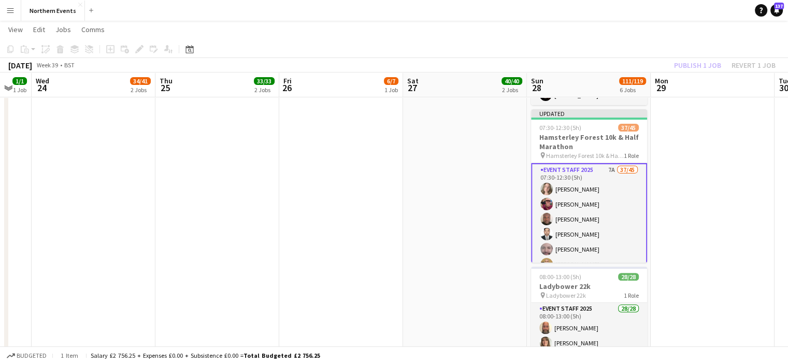
scroll to position [0, 348]
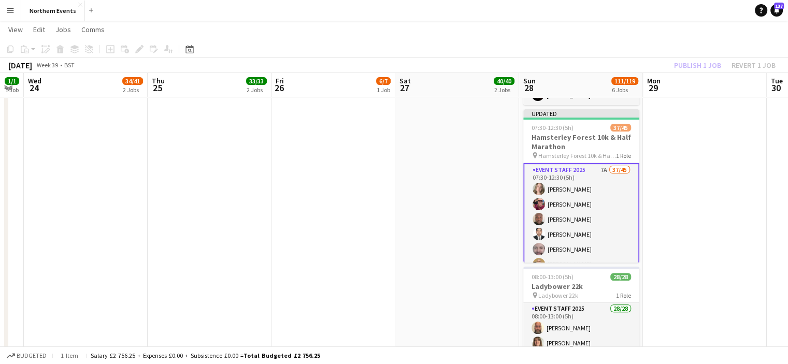
drag, startPoint x: 618, startPoint y: 205, endPoint x: 583, endPoint y: 207, distance: 35.3
click at [583, 207] on app-calendar-viewport "Sun 21 81/90 2 Jobs Mon 22 Tue 23 1/1 1 Job Wed 24 34/41 2 Jobs Thu 25 33/33 2 …" at bounding box center [394, 212] width 788 height 967
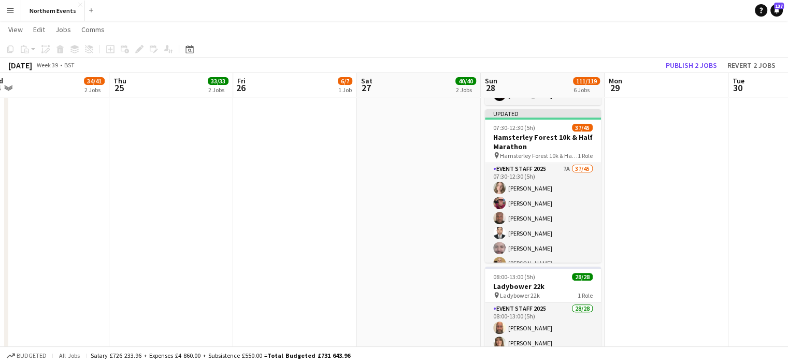
drag, startPoint x: 580, startPoint y: 201, endPoint x: 541, endPoint y: 201, distance: 38.9
click at [541, 201] on app-calendar-viewport "Sun 21 81/90 2 Jobs Mon 22 Tue 23 1/1 1 Job Wed 24 34/41 2 Jobs Thu 25 33/33 2 …" at bounding box center [394, 212] width 788 height 967
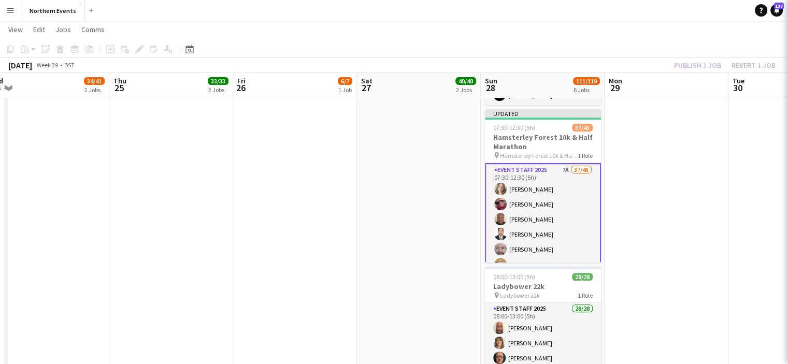
scroll to position [0, 387]
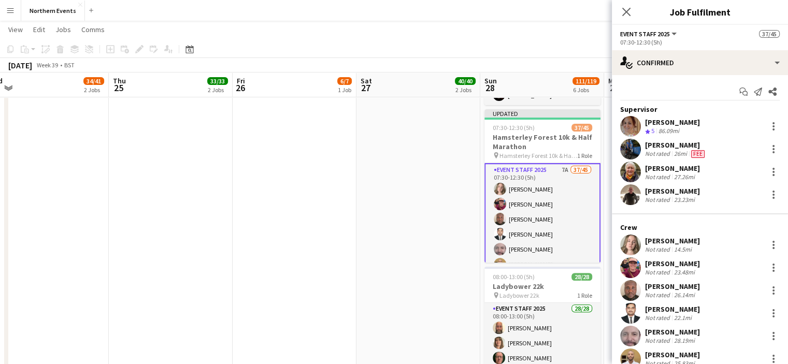
drag, startPoint x: 688, startPoint y: 263, endPoint x: 639, endPoint y: 261, distance: 48.8
click at [639, 261] on div "Shari Stirling Not rated 23.48mi" at bounding box center [700, 268] width 176 height 21
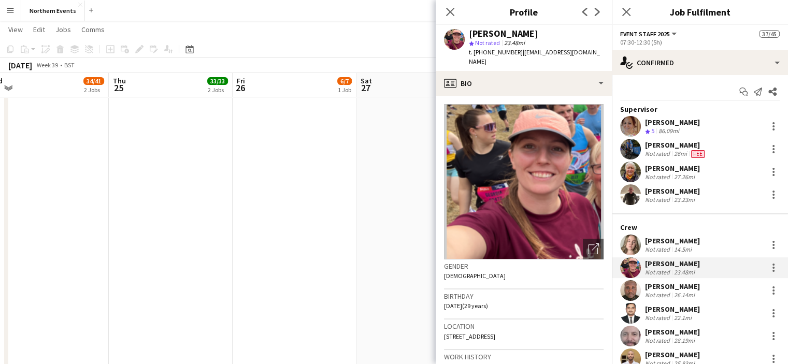
copy div "Shari Stirling"
drag, startPoint x: 688, startPoint y: 242, endPoint x: 646, endPoint y: 241, distance: 42.0
click at [646, 241] on div "Abigail Wiffen" at bounding box center [672, 240] width 55 height 9
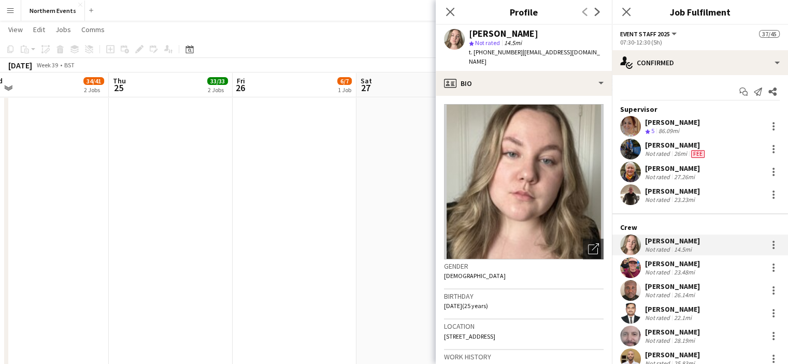
copy div "Abigail Wiffen"
click at [629, 11] on icon "Close pop-in" at bounding box center [626, 12] width 10 height 10
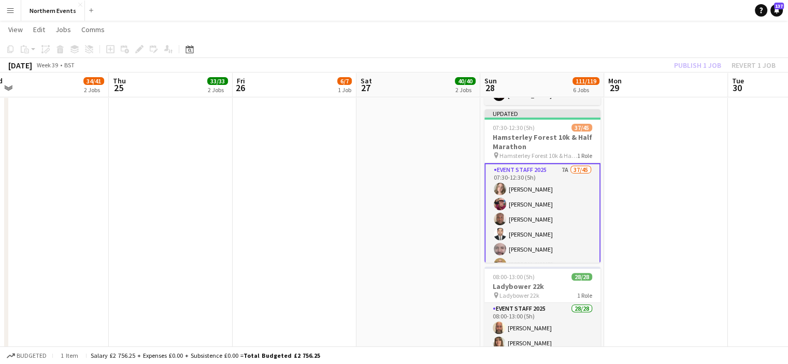
click at [694, 68] on div "Publish 1 job Revert 1 job" at bounding box center [725, 65] width 126 height 13
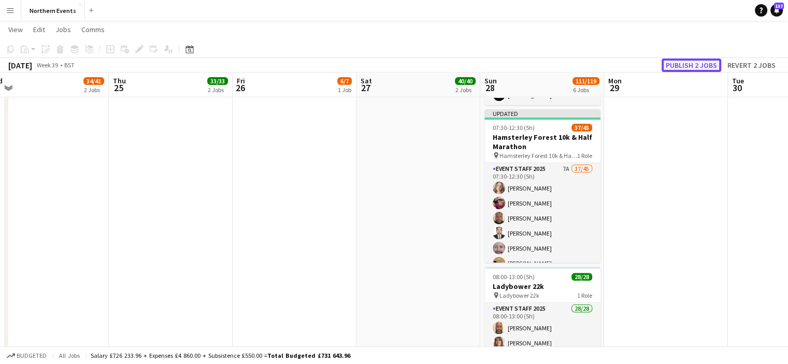
click at [689, 65] on button "Publish 2 jobs" at bounding box center [692, 65] width 60 height 13
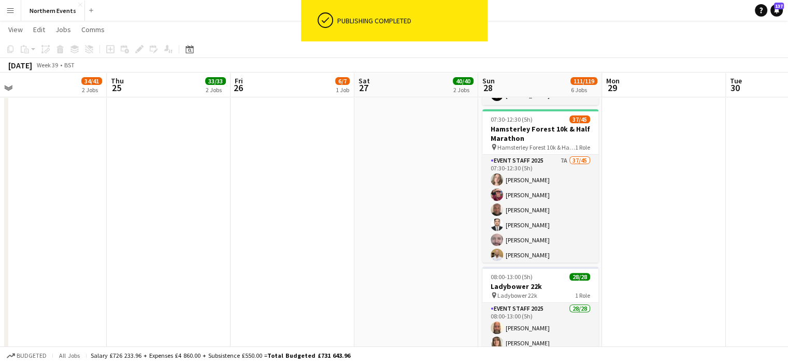
drag, startPoint x: 251, startPoint y: 202, endPoint x: 334, endPoint y: 160, distance: 93.4
click at [249, 178] on app-calendar-viewport "Sun 21 81/90 2 Jobs Mon 22 Tue 23 1/1 1 Job Wed 24 34/41 2 Jobs Thu 25 33/33 2 …" at bounding box center [394, 212] width 788 height 967
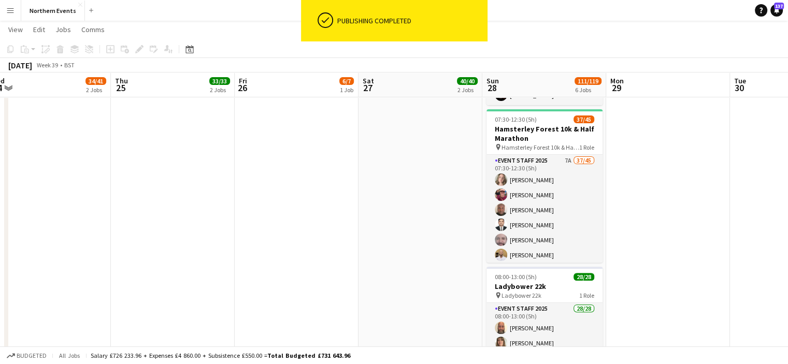
drag, startPoint x: 348, startPoint y: 158, endPoint x: 459, endPoint y: 236, distance: 135.5
click at [352, 270] on app-calendar-viewport "Sun 21 81/90 2 Jobs Mon 22 Tue 23 1/1 1 Job Wed 24 34/41 2 Jobs Thu 25 33/33 2 …" at bounding box center [394, 212] width 788 height 967
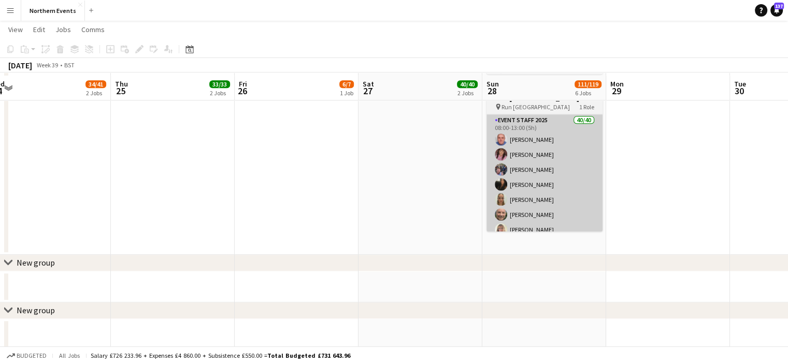
scroll to position [660, 0]
